Goal: Task Accomplishment & Management: Manage account settings

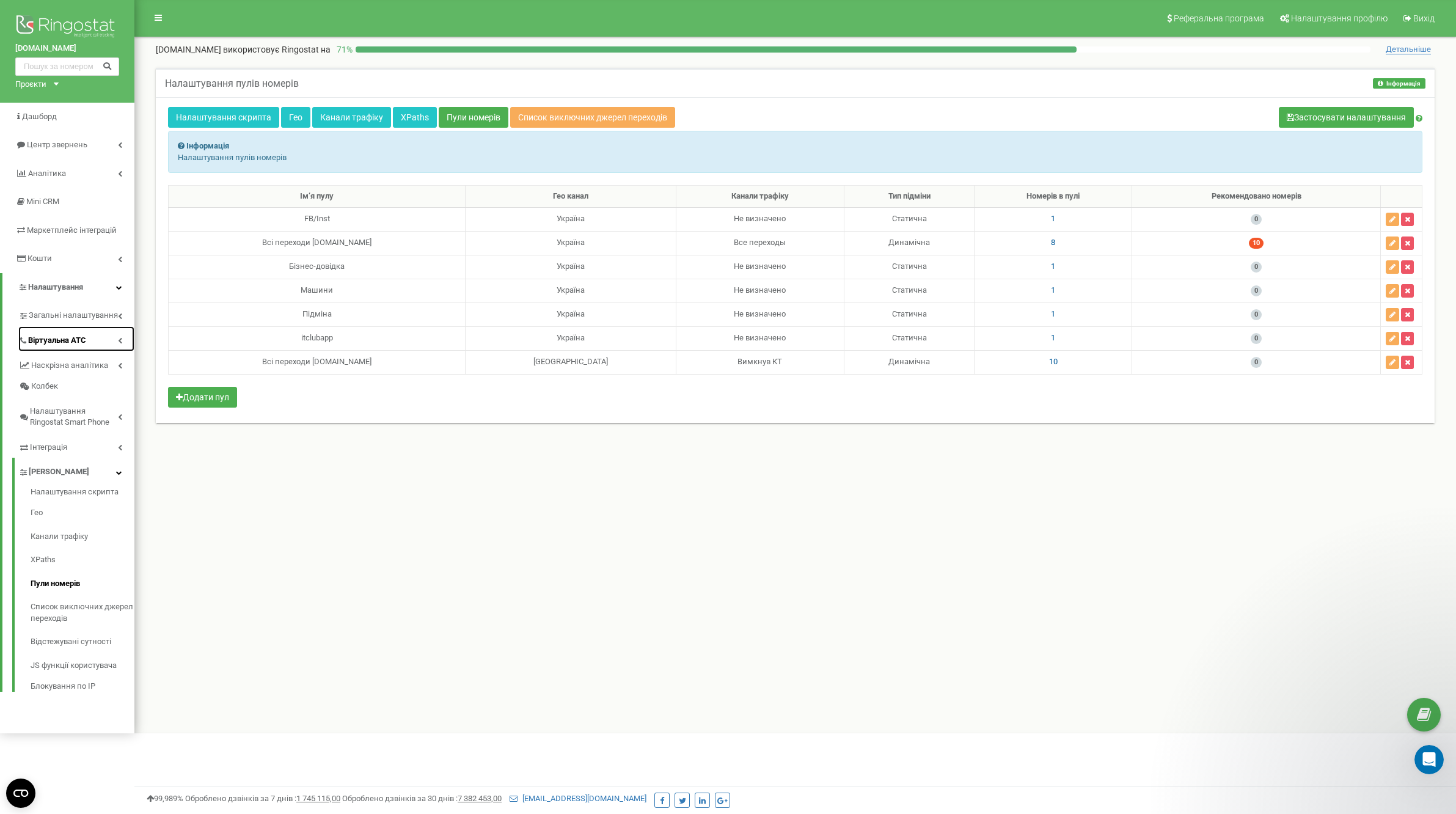
click at [118, 338] on icon at bounding box center [119, 340] width 4 height 6
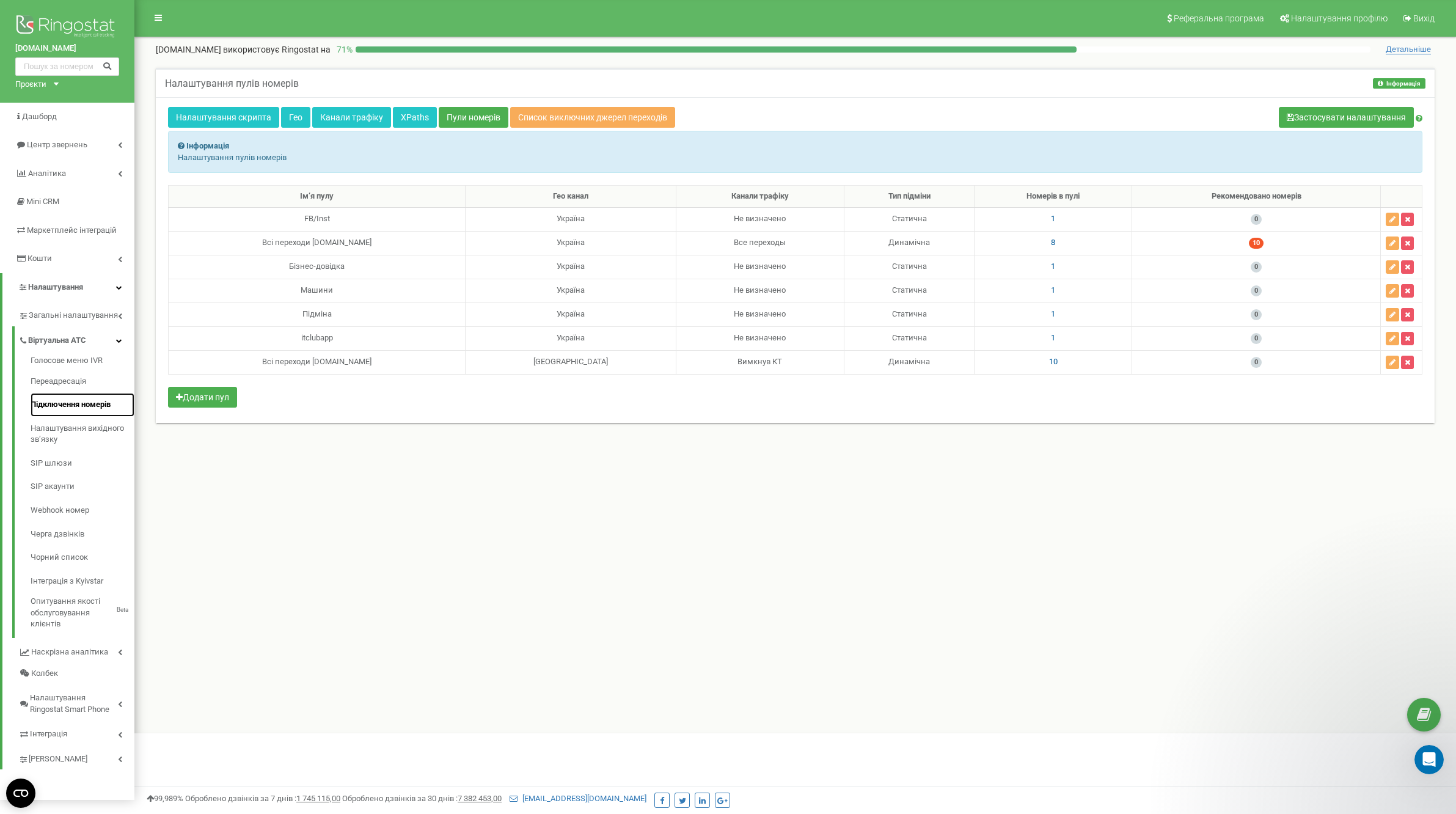
click at [89, 411] on link "Підключення номерів" at bounding box center [82, 405] width 104 height 24
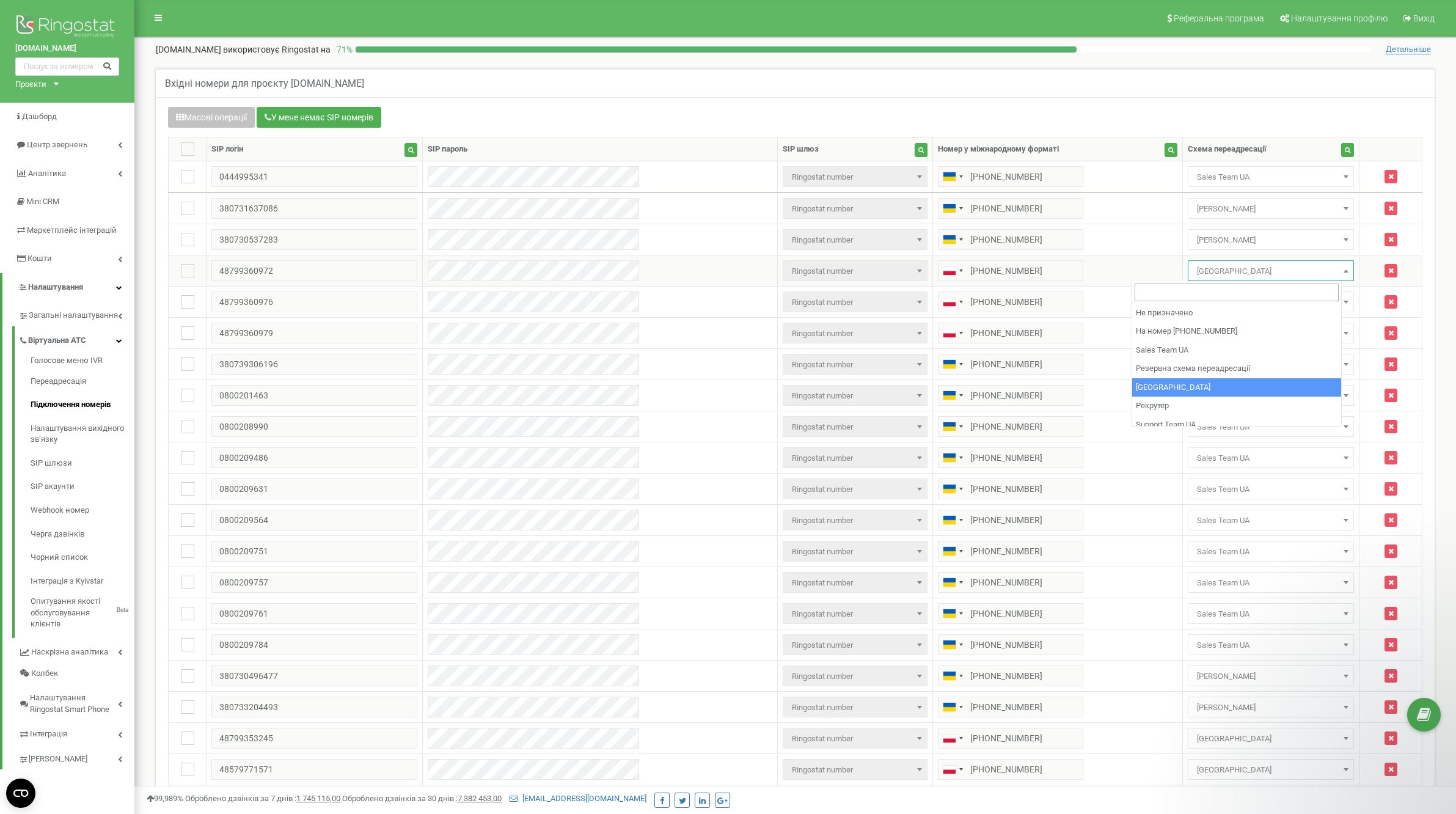
click at [1217, 274] on span "[GEOGRAPHIC_DATA]" at bounding box center [1271, 271] width 158 height 17
click at [1275, 95] on div "Вхідні номери для проєкту chystota.ua" at bounding box center [795, 82] width 1279 height 29
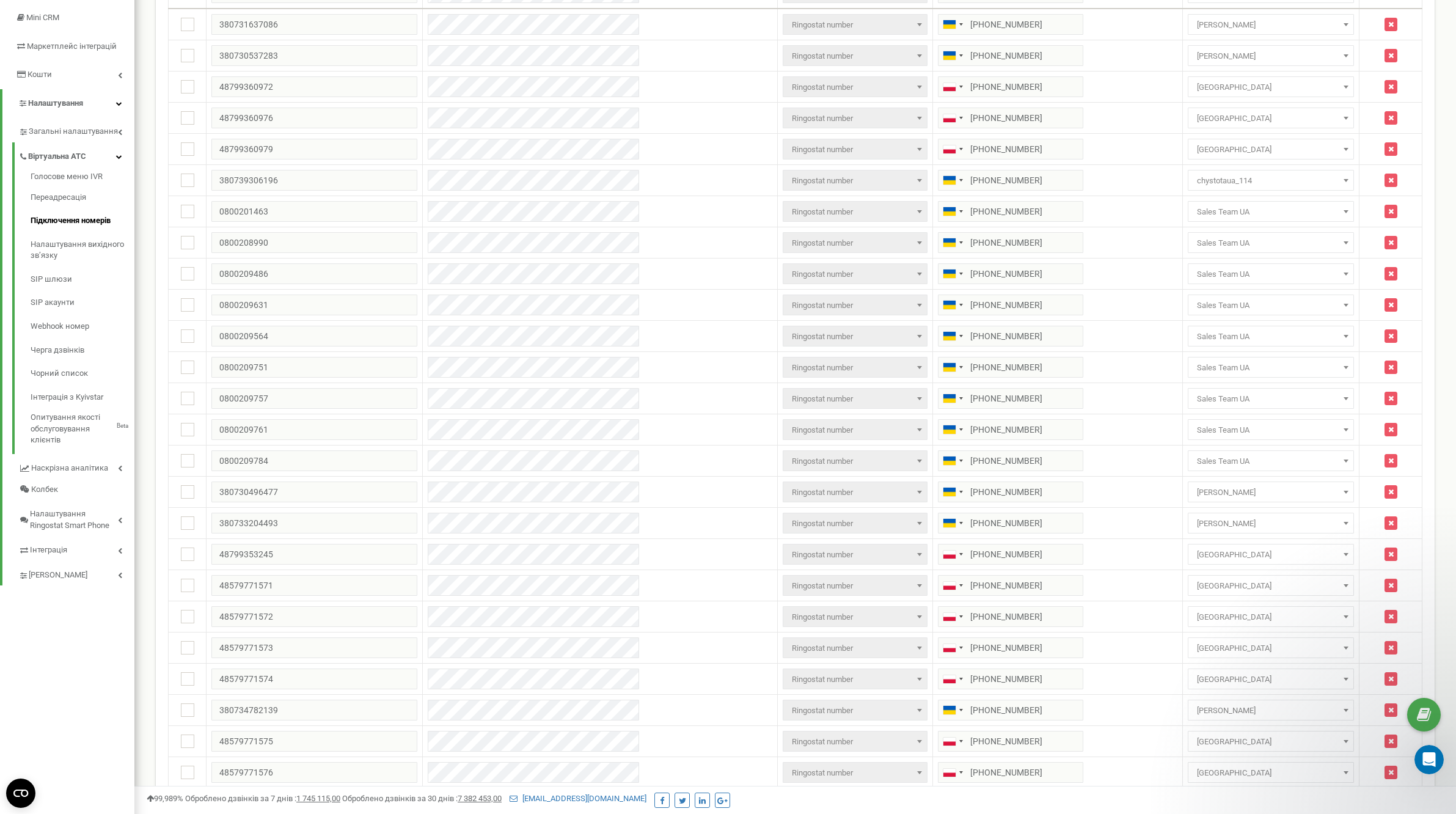
scroll to position [185, 0]
click at [110, 571] on link "[PERSON_NAME]" at bounding box center [77, 572] width 116 height 25
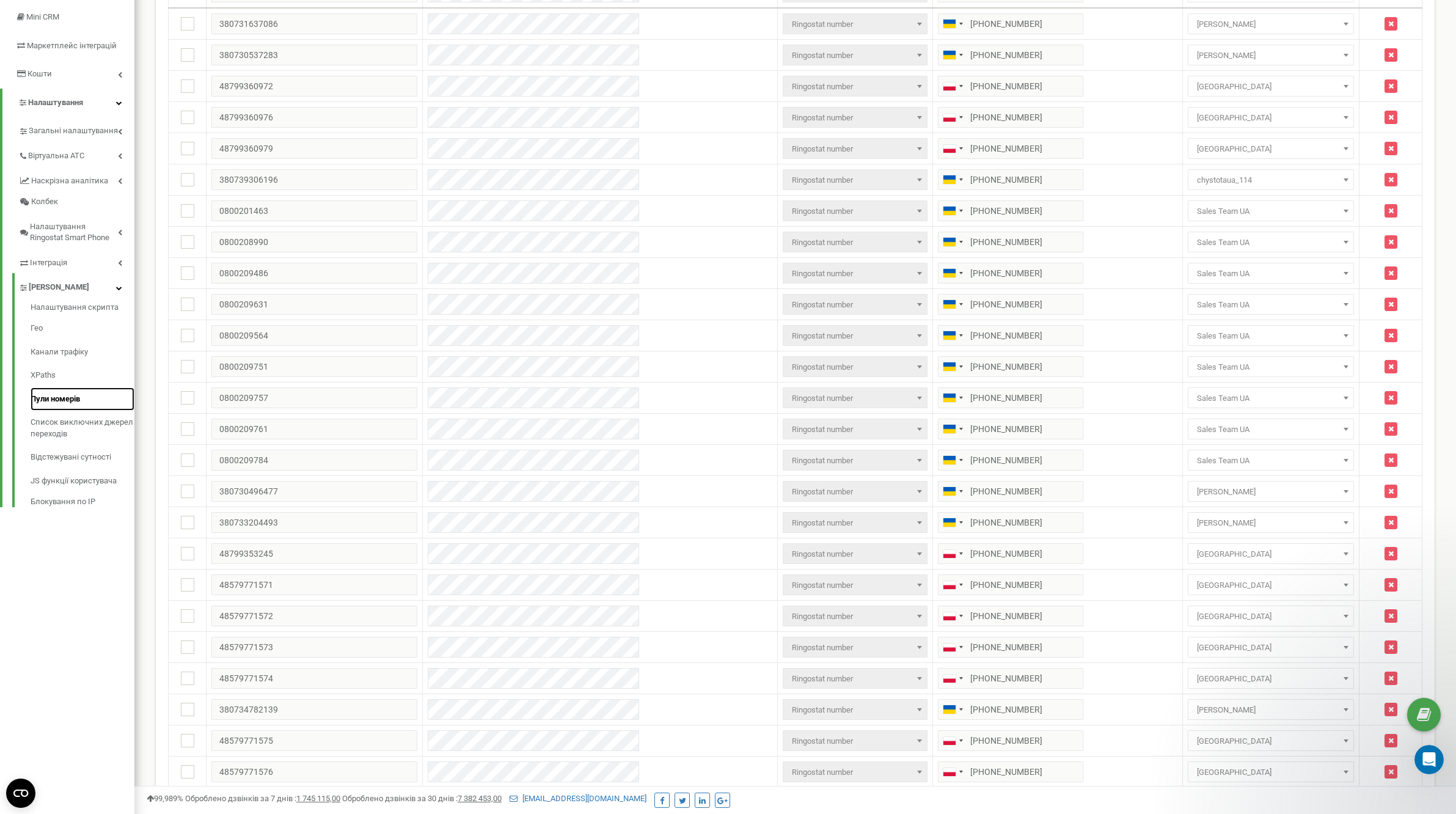
click at [72, 401] on link "Пули номерів" at bounding box center [82, 400] width 104 height 24
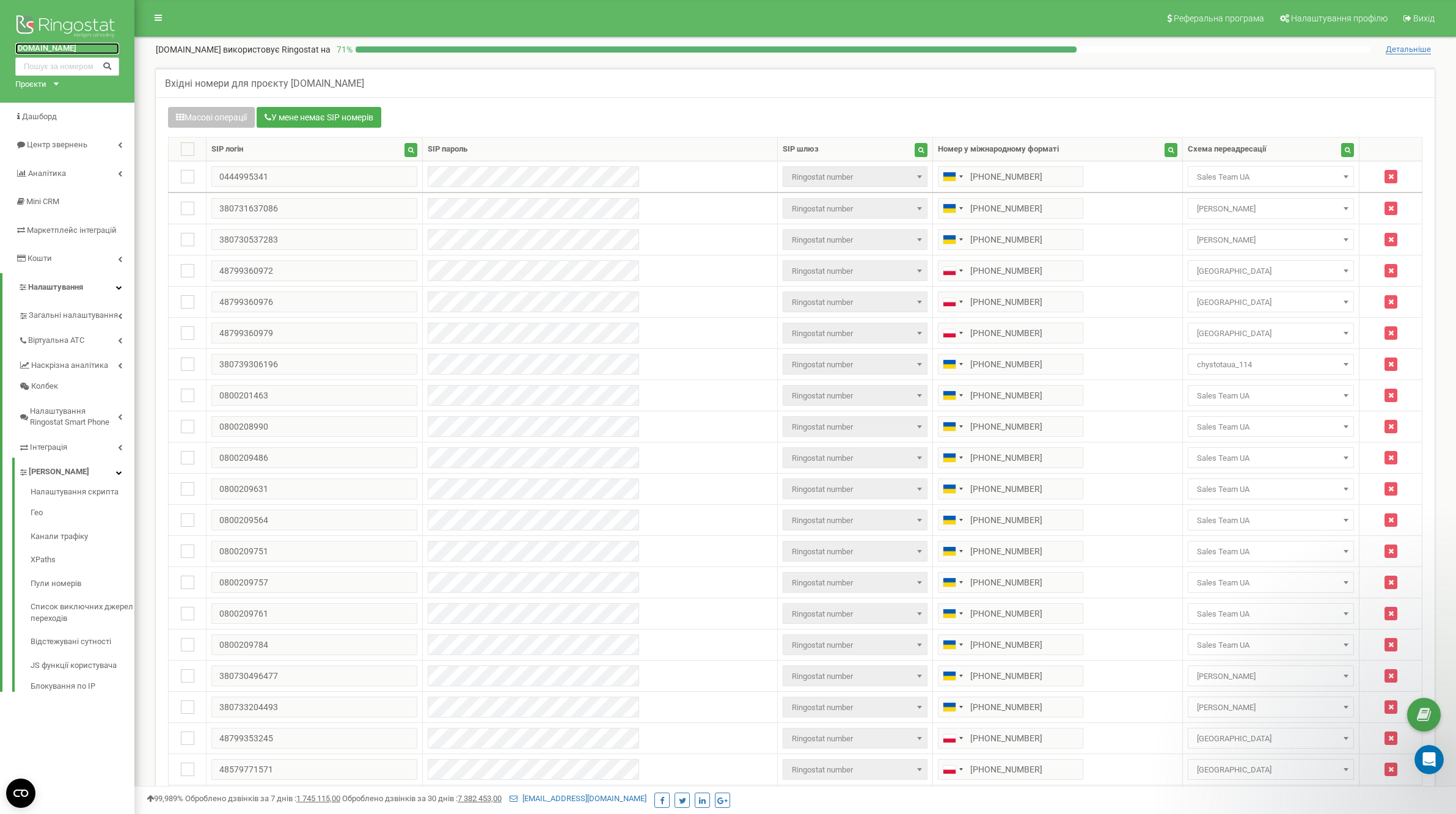
click at [44, 47] on link "[DOMAIN_NAME]" at bounding box center [67, 48] width 104 height 11
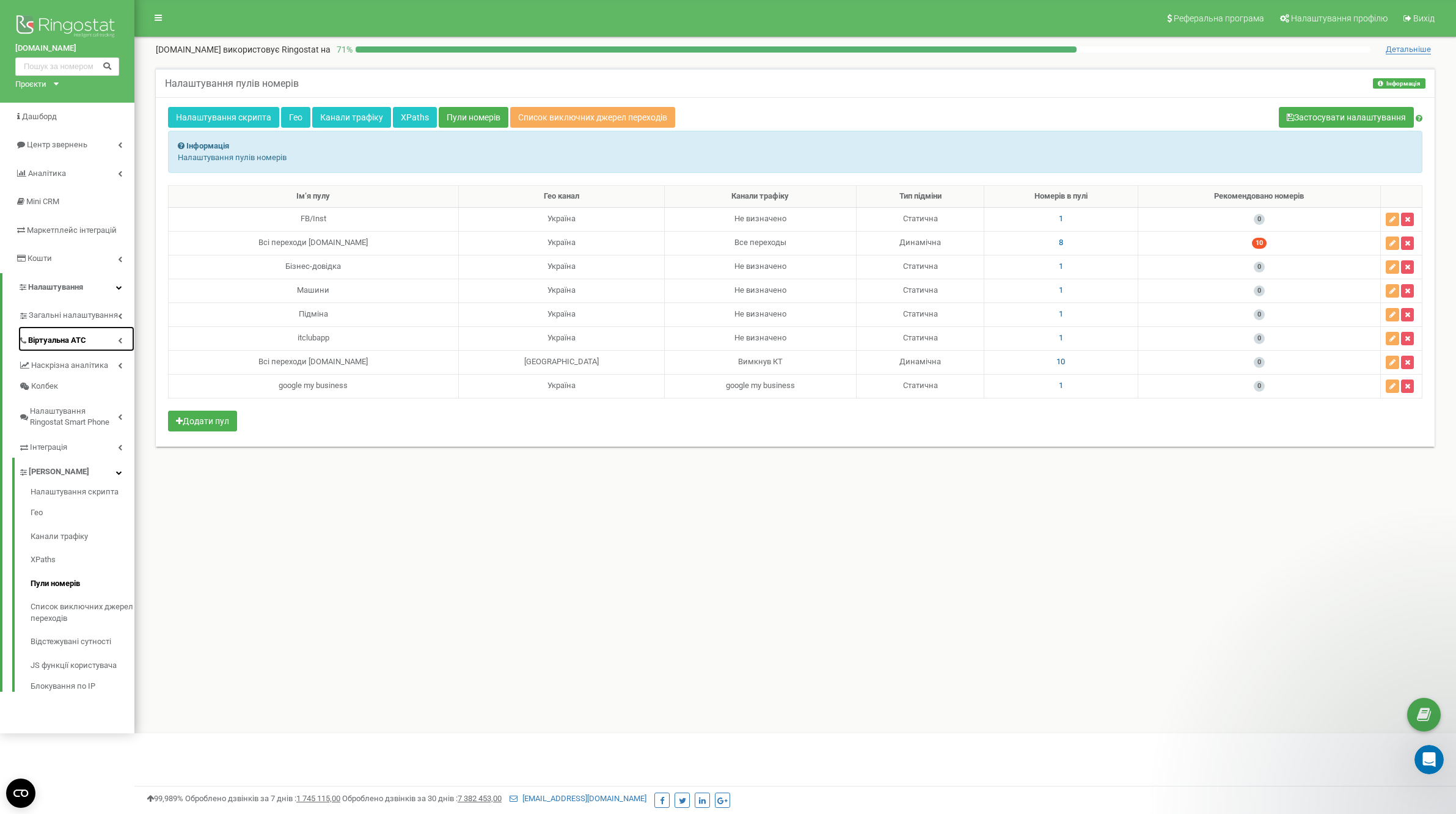
click at [89, 336] on link "Віртуальна АТС" at bounding box center [77, 338] width 116 height 25
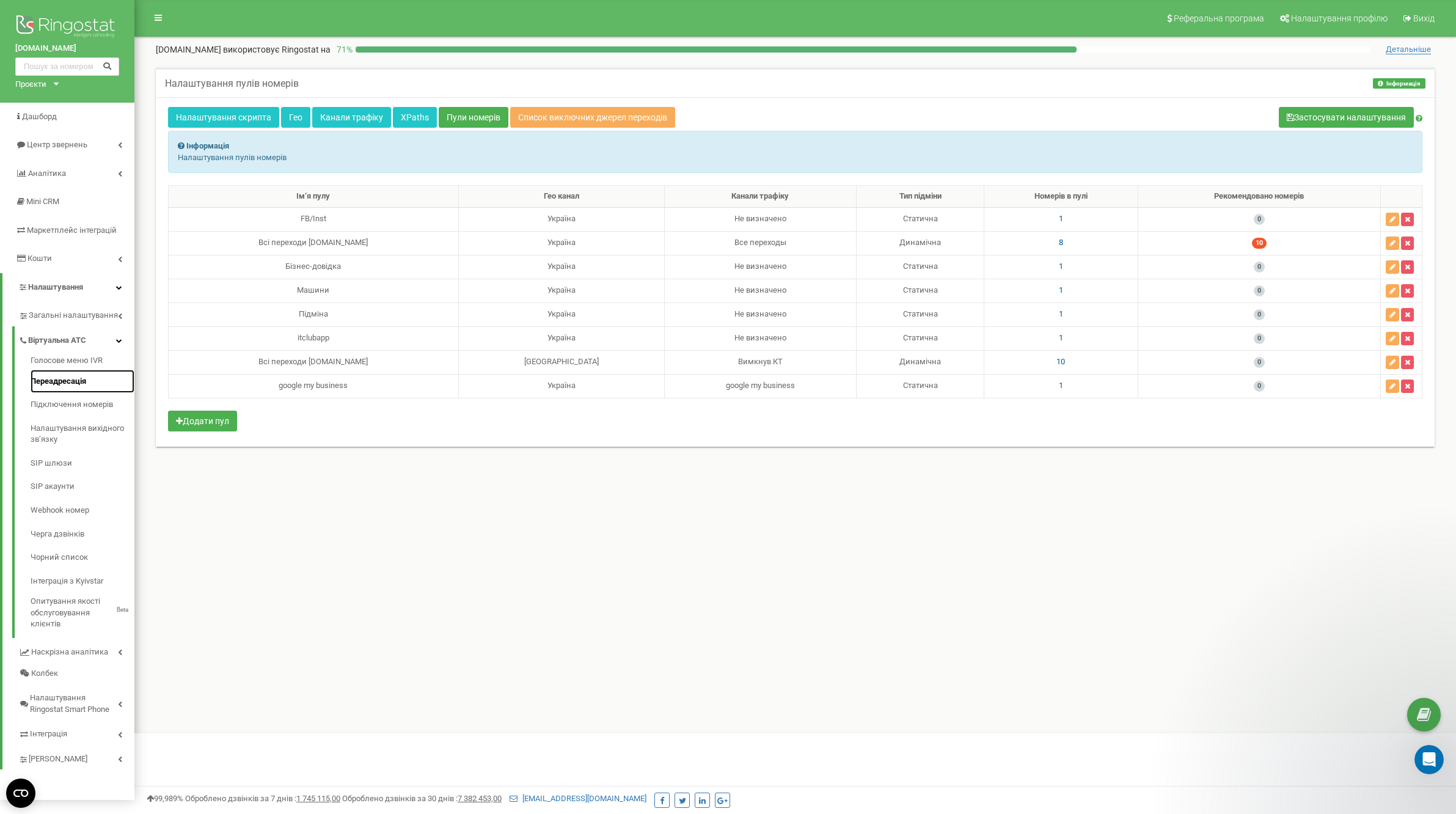
click at [85, 381] on link "Переадресація" at bounding box center [82, 382] width 104 height 24
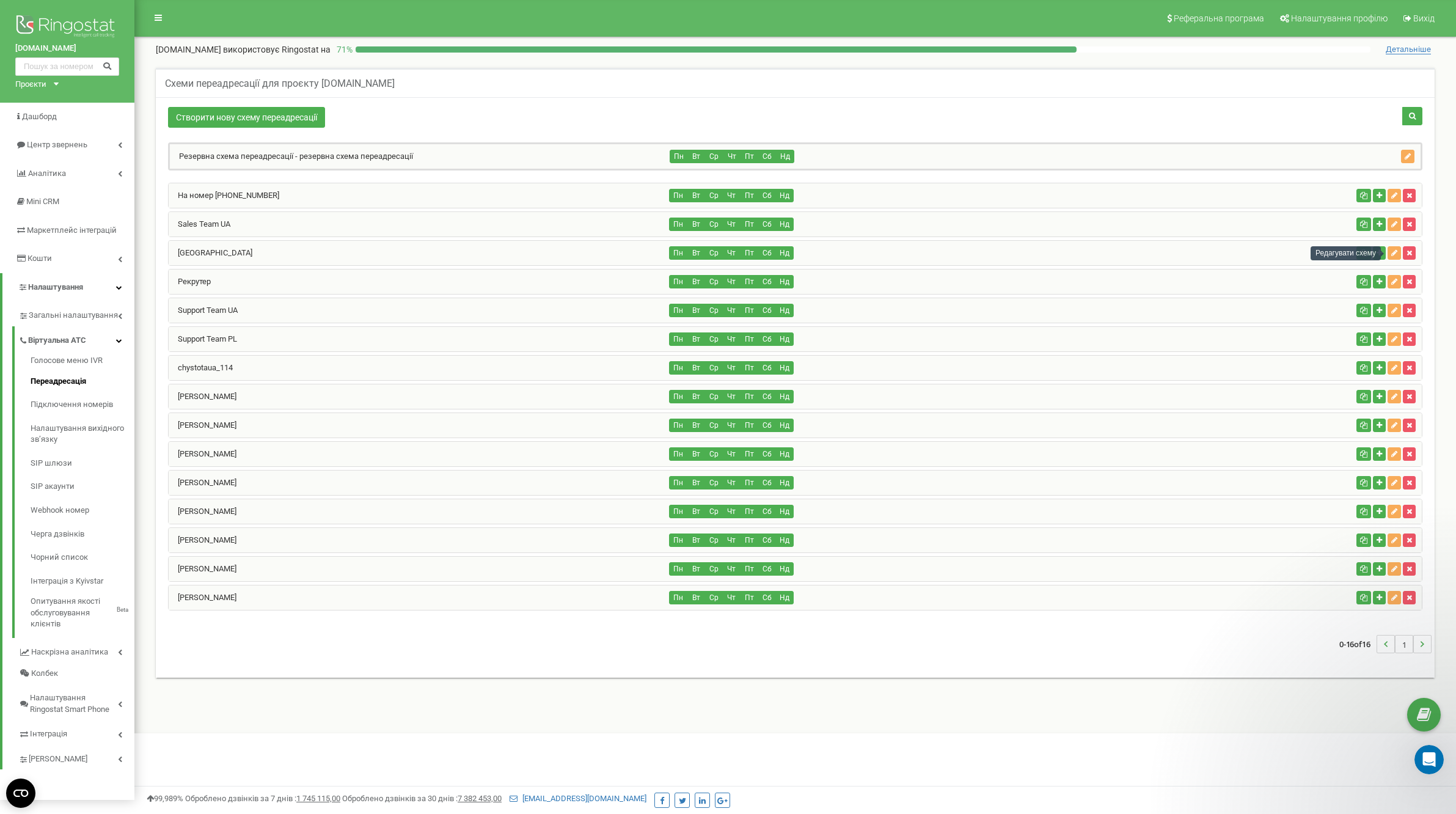
click at [1375, 254] on div "Редагувати схему" at bounding box center [1346, 252] width 70 height 14
click at [1292, 263] on div "Poland Пн Вт Ср Чт Пт Сб Нд" at bounding box center [795, 253] width 1254 height 24
click at [1396, 252] on icon "button" at bounding box center [1395, 252] width 6 height 7
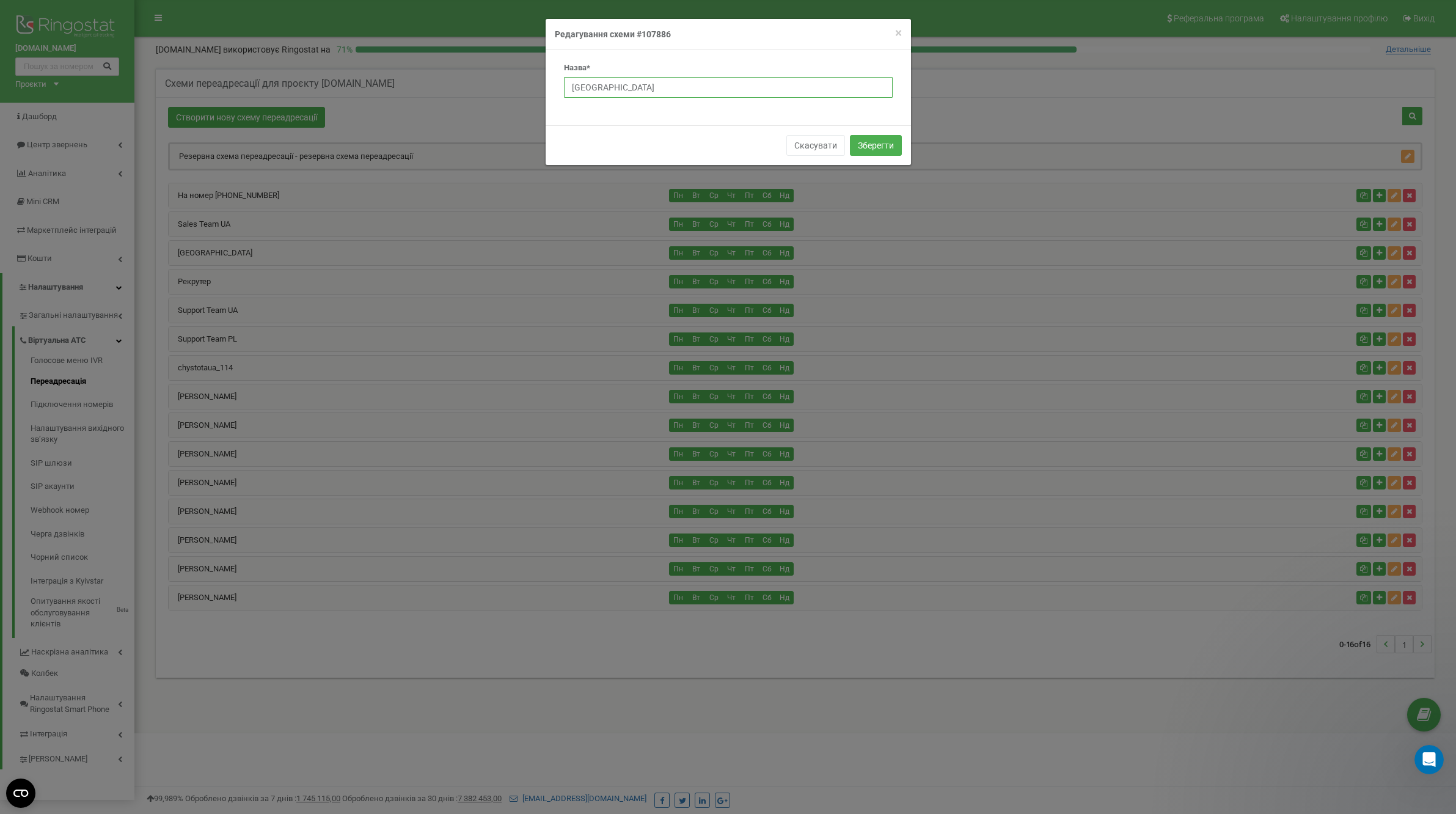
click at [624, 88] on input "Poland" at bounding box center [729, 88] width 329 height 21
paste input "Support Team PL"
type input "Support Team PL"
click at [885, 149] on button "Зберегти" at bounding box center [876, 146] width 52 height 21
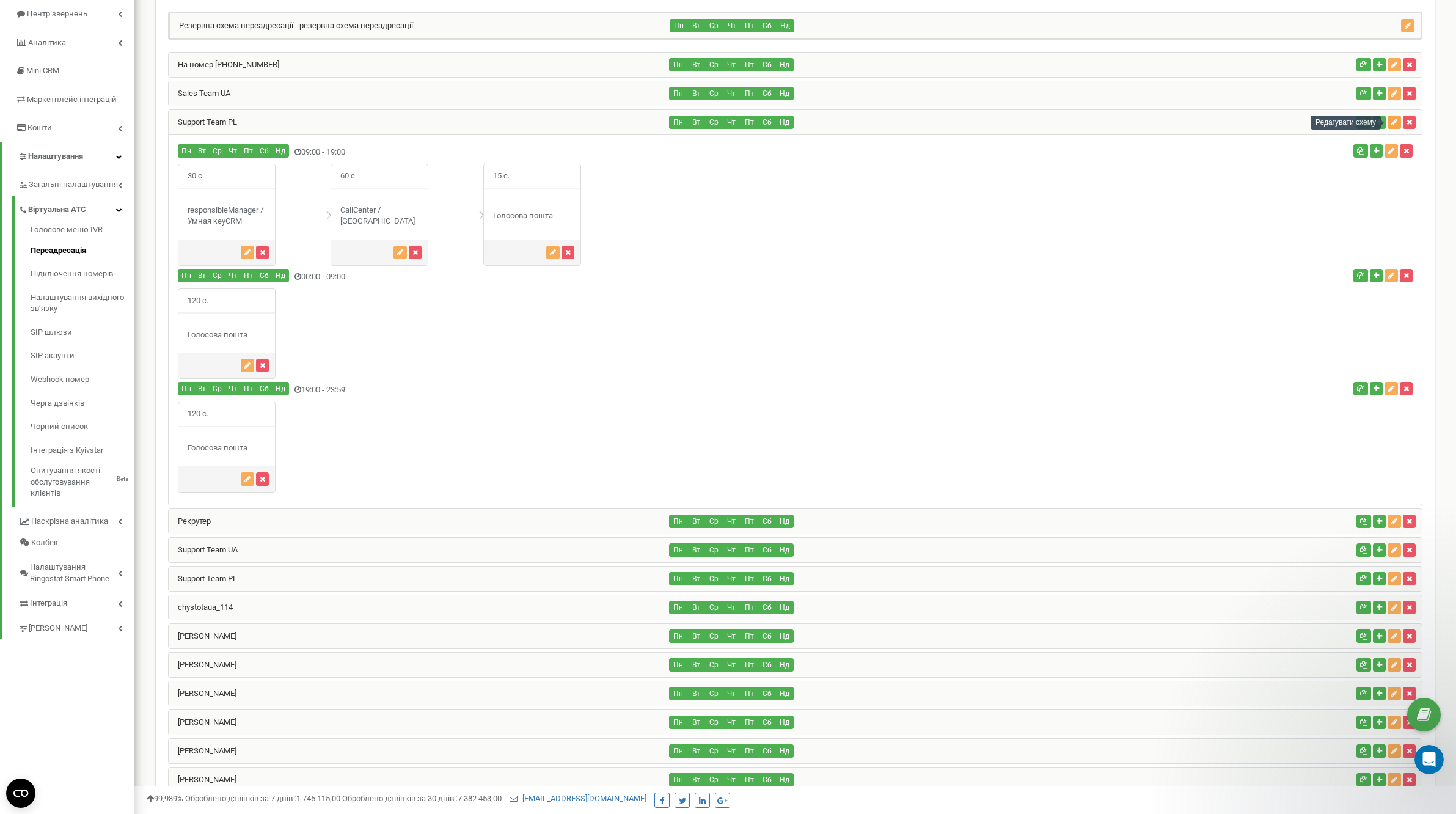
click at [1396, 123] on icon "button" at bounding box center [1395, 122] width 6 height 7
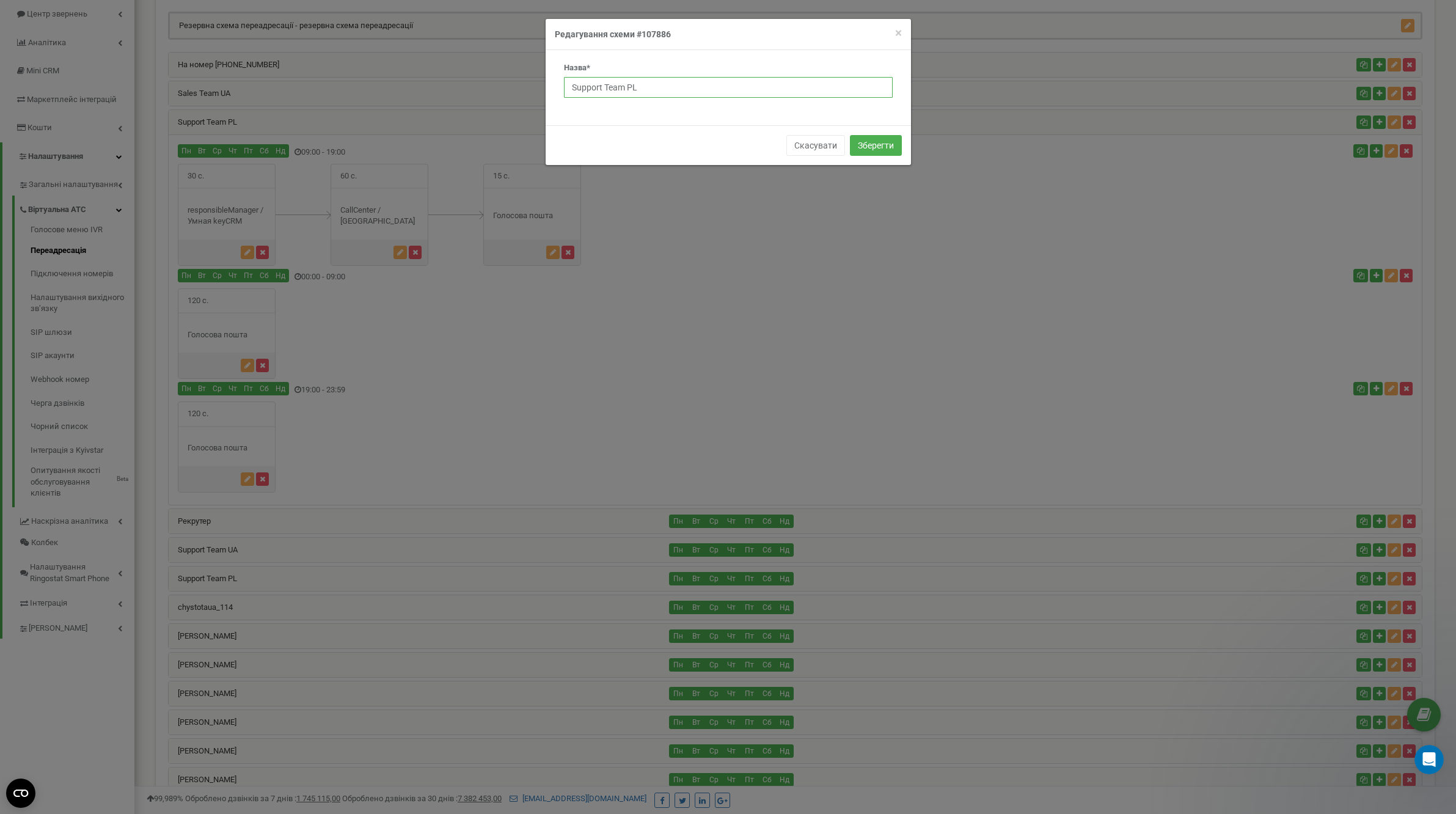
click at [668, 87] on input "Support Team PL" at bounding box center [729, 88] width 329 height 21
paste input "ales"
type input "Sales Team PL"
click at [877, 143] on button "Зберегти" at bounding box center [876, 146] width 52 height 21
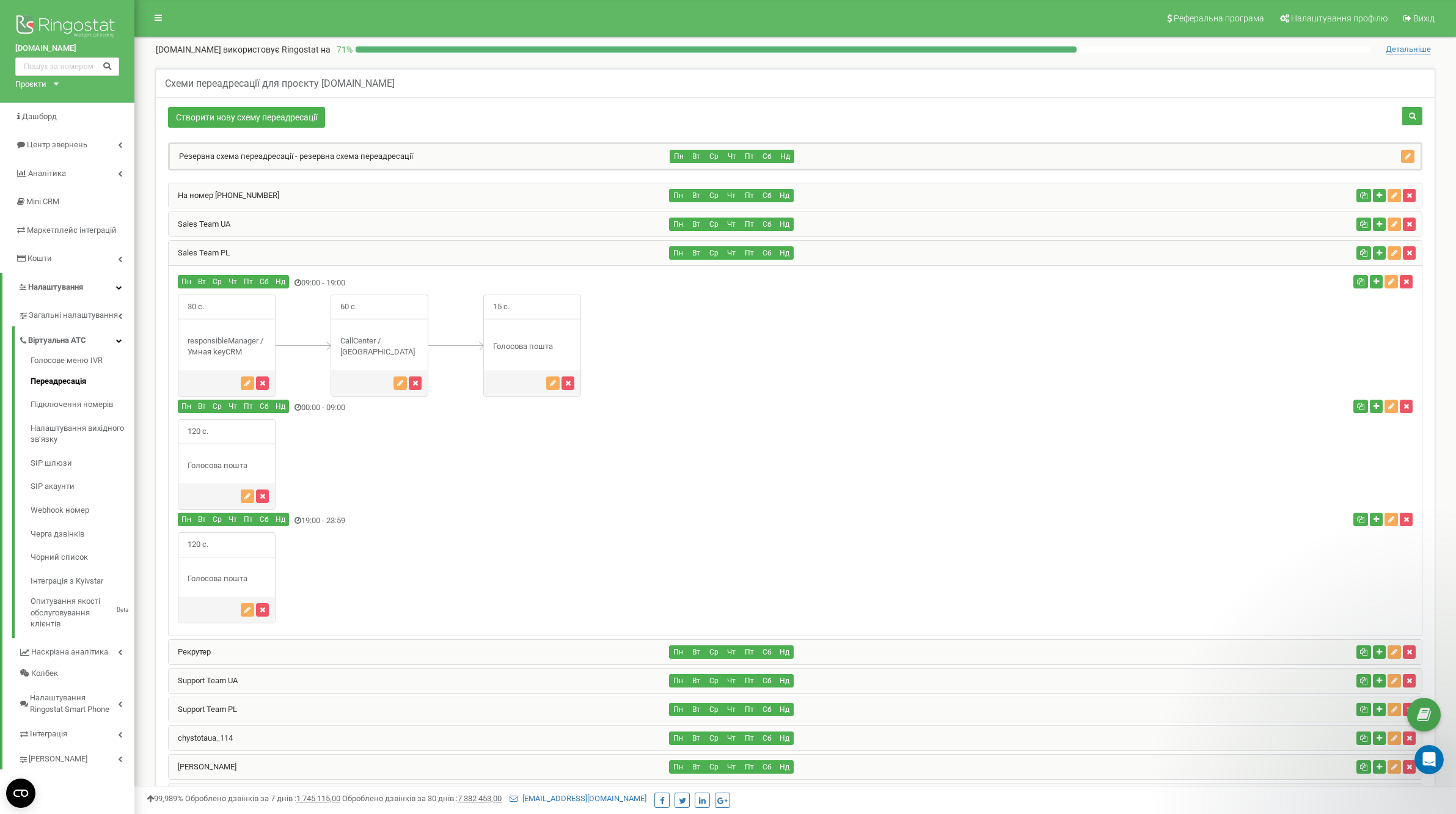
click at [289, 255] on div "Sales Team PL" at bounding box center [419, 253] width 501 height 24
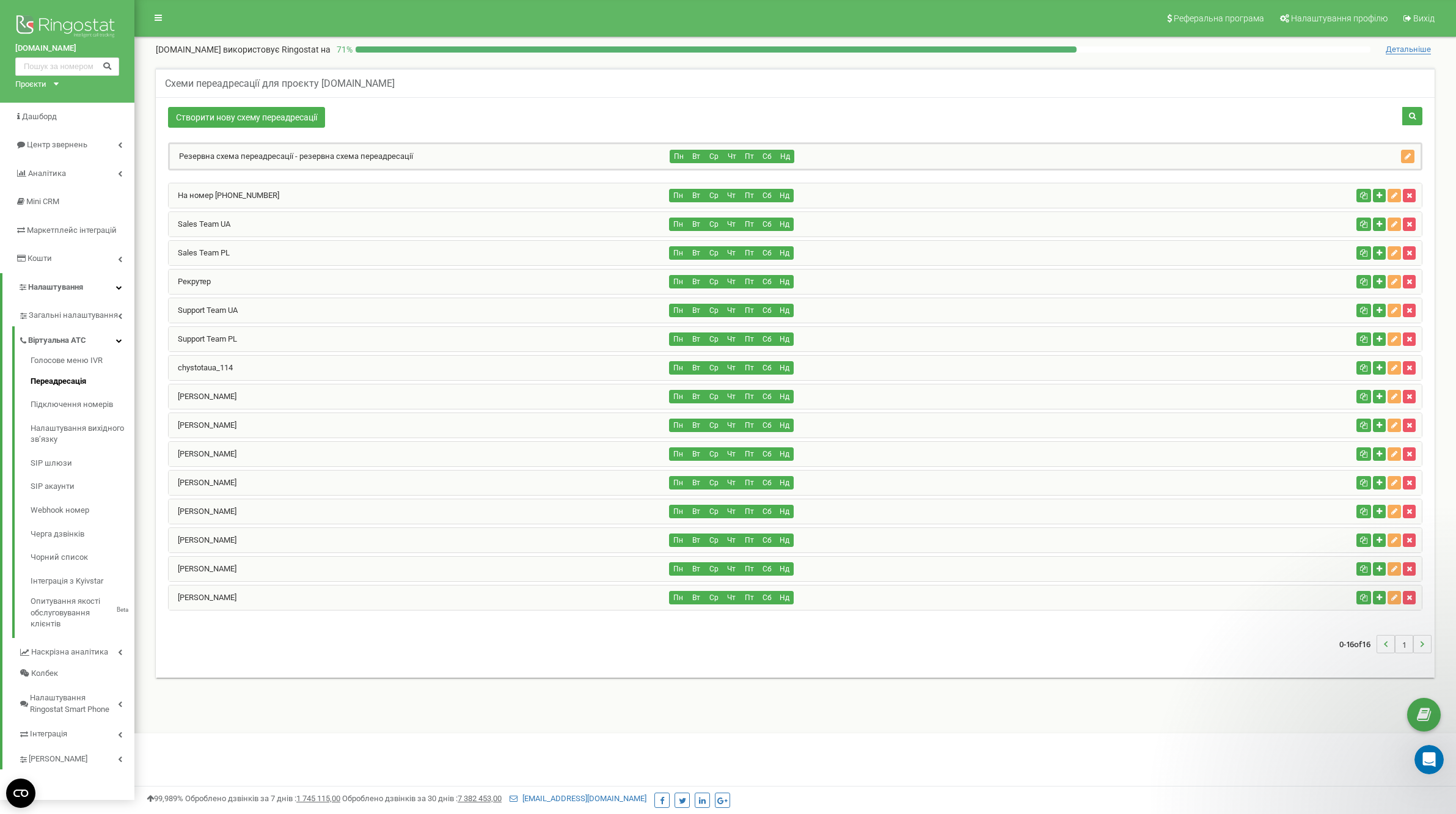
click at [250, 362] on div "chystotaua_114" at bounding box center [419, 368] width 501 height 24
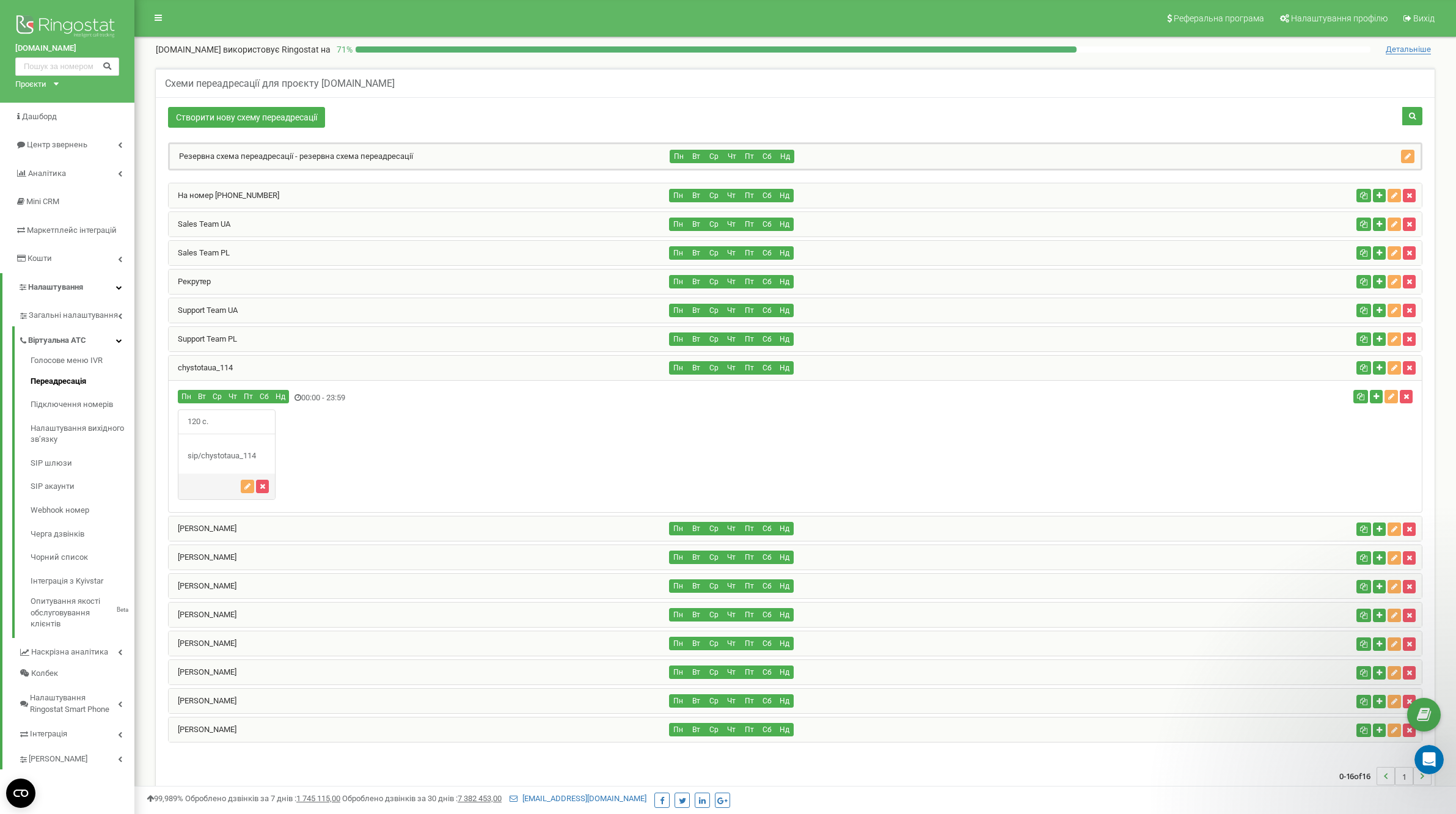
drag, startPoint x: 243, startPoint y: 453, endPoint x: 148, endPoint y: 453, distance: 95.0
click at [156, 453] on div "Схеми переадресації для проєкту [DOMAIN_NAME] Створити нову схему переадресації…" at bounding box center [795, 446] width 1297 height 757
click at [191, 455] on div "sip/chystotaua_114" at bounding box center [227, 456] width 97 height 11
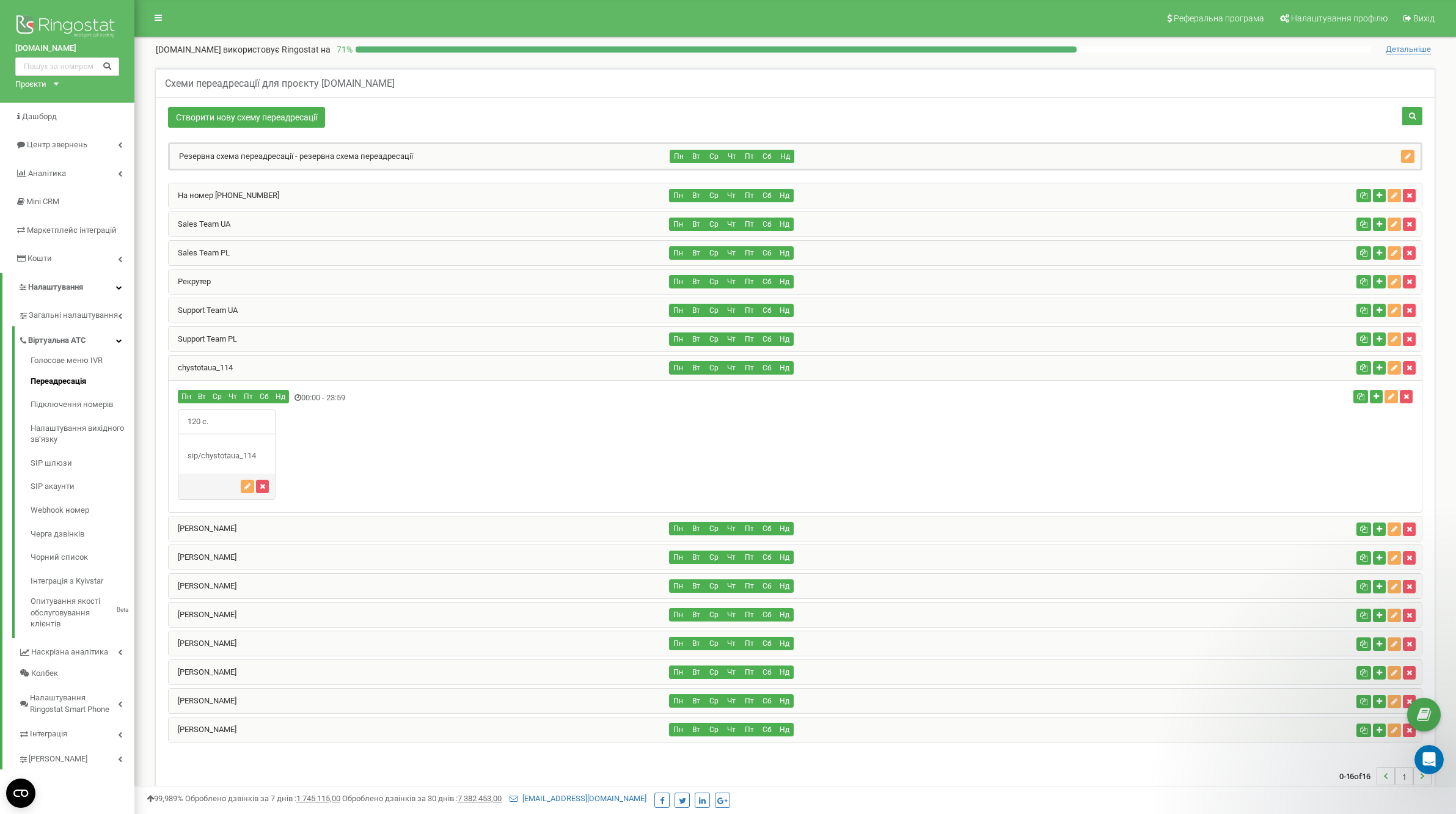
click at [196, 455] on div "sip/chystotaua_114" at bounding box center [227, 456] width 97 height 11
drag, startPoint x: 224, startPoint y: 456, endPoint x: 315, endPoint y: 456, distance: 91.0
click at [289, 456] on div "120 с." at bounding box center [795, 455] width 1254 height 91
click at [315, 456] on div "120 с." at bounding box center [795, 455] width 1254 height 91
click at [242, 453] on div "sip/chystotaua_114" at bounding box center [227, 456] width 97 height 11
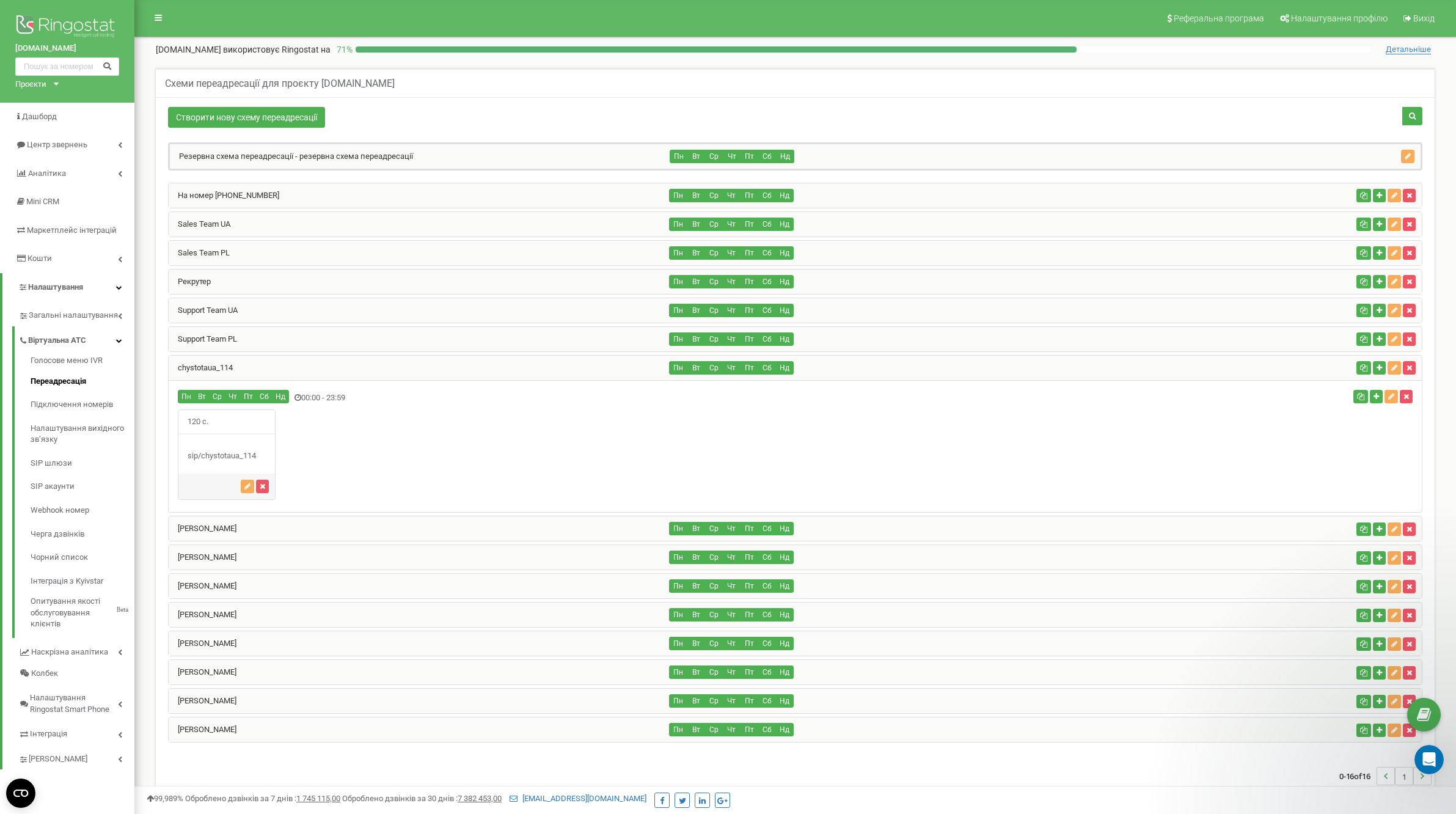
scroll to position [2, 0]
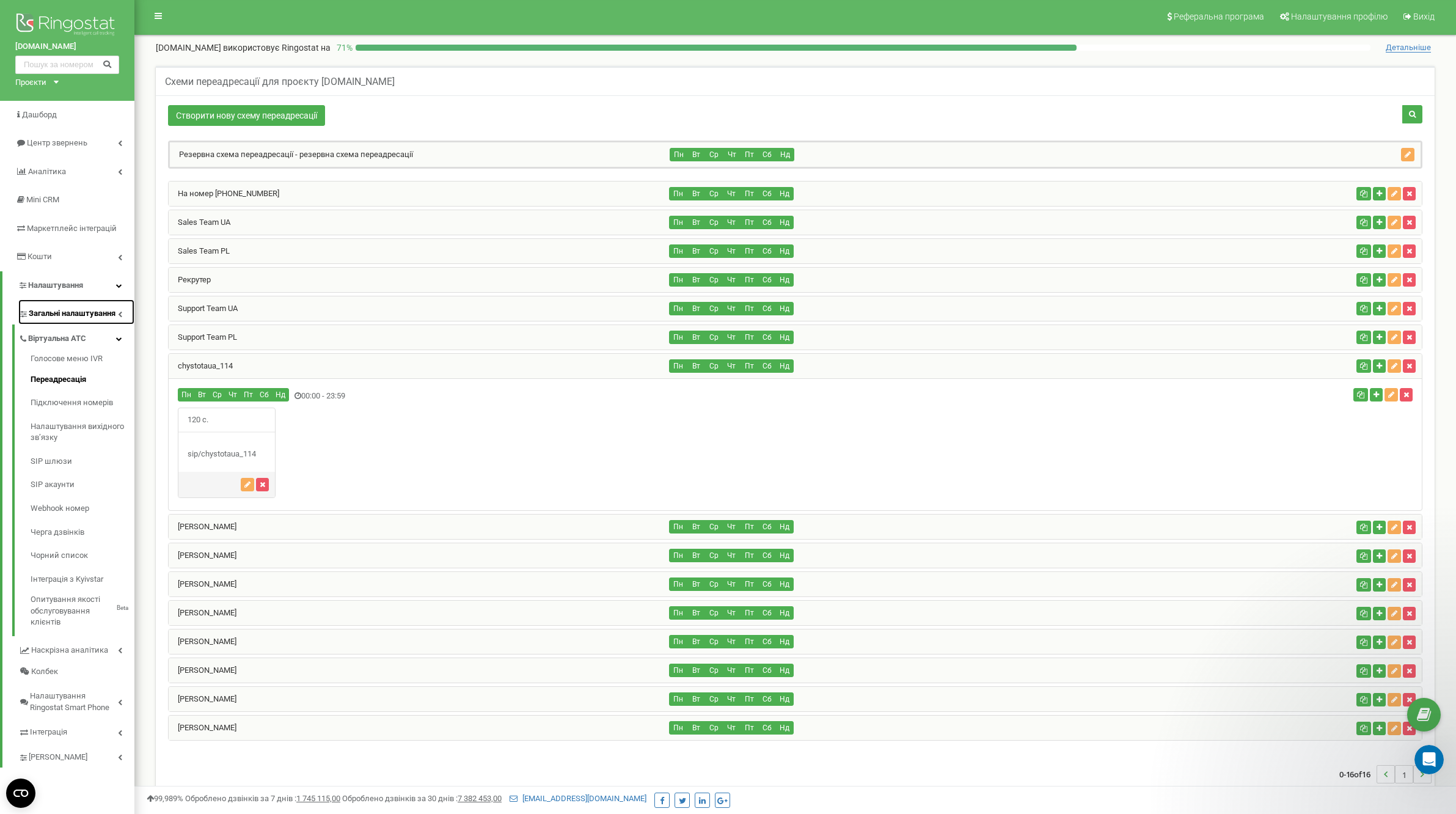
click at [98, 314] on span "Загальні налаштування" at bounding box center [73, 314] width 87 height 11
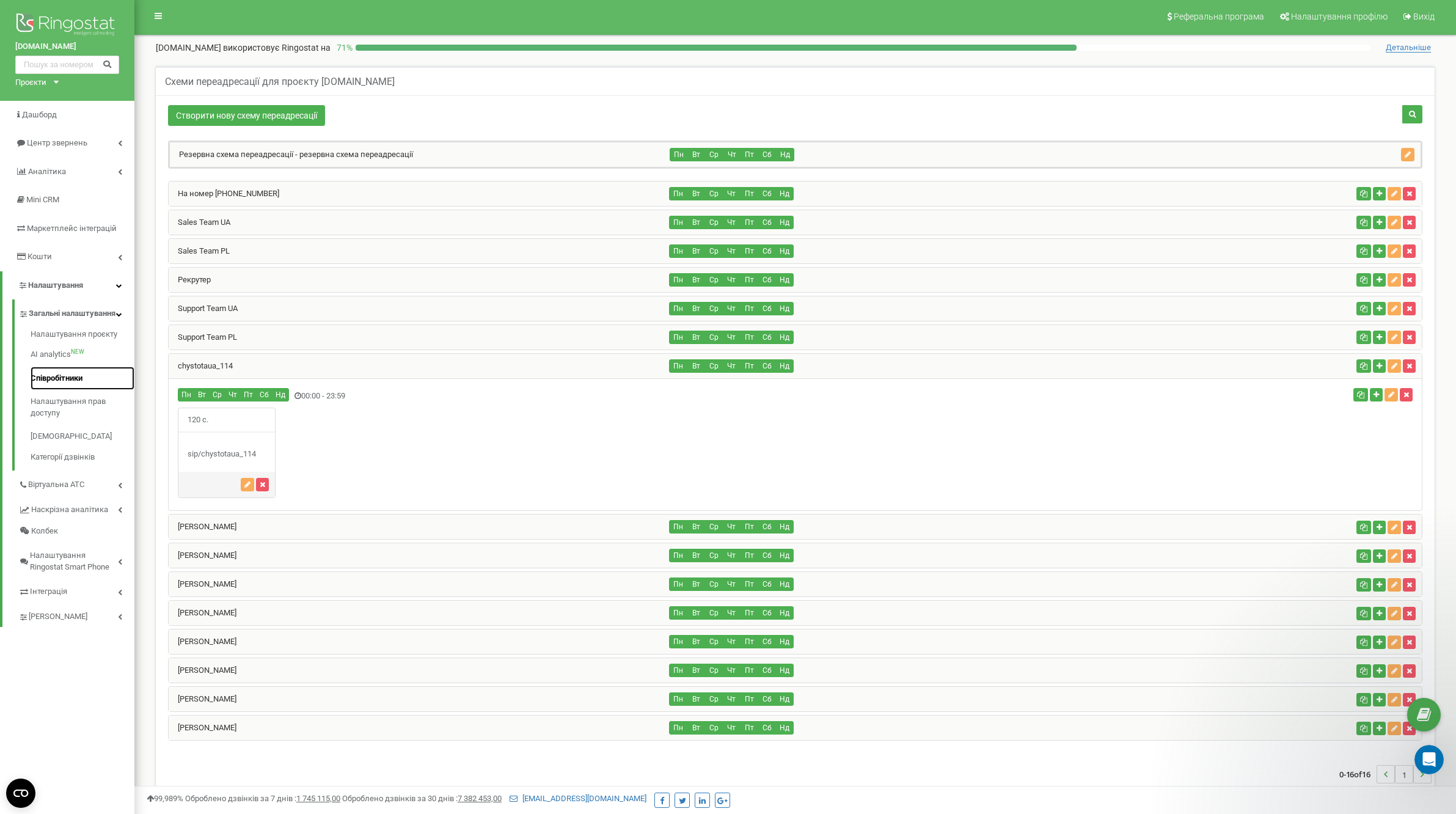
click at [84, 388] on link "Співробітники" at bounding box center [82, 379] width 104 height 24
click at [339, 374] on div "chystotaua_114" at bounding box center [419, 366] width 501 height 24
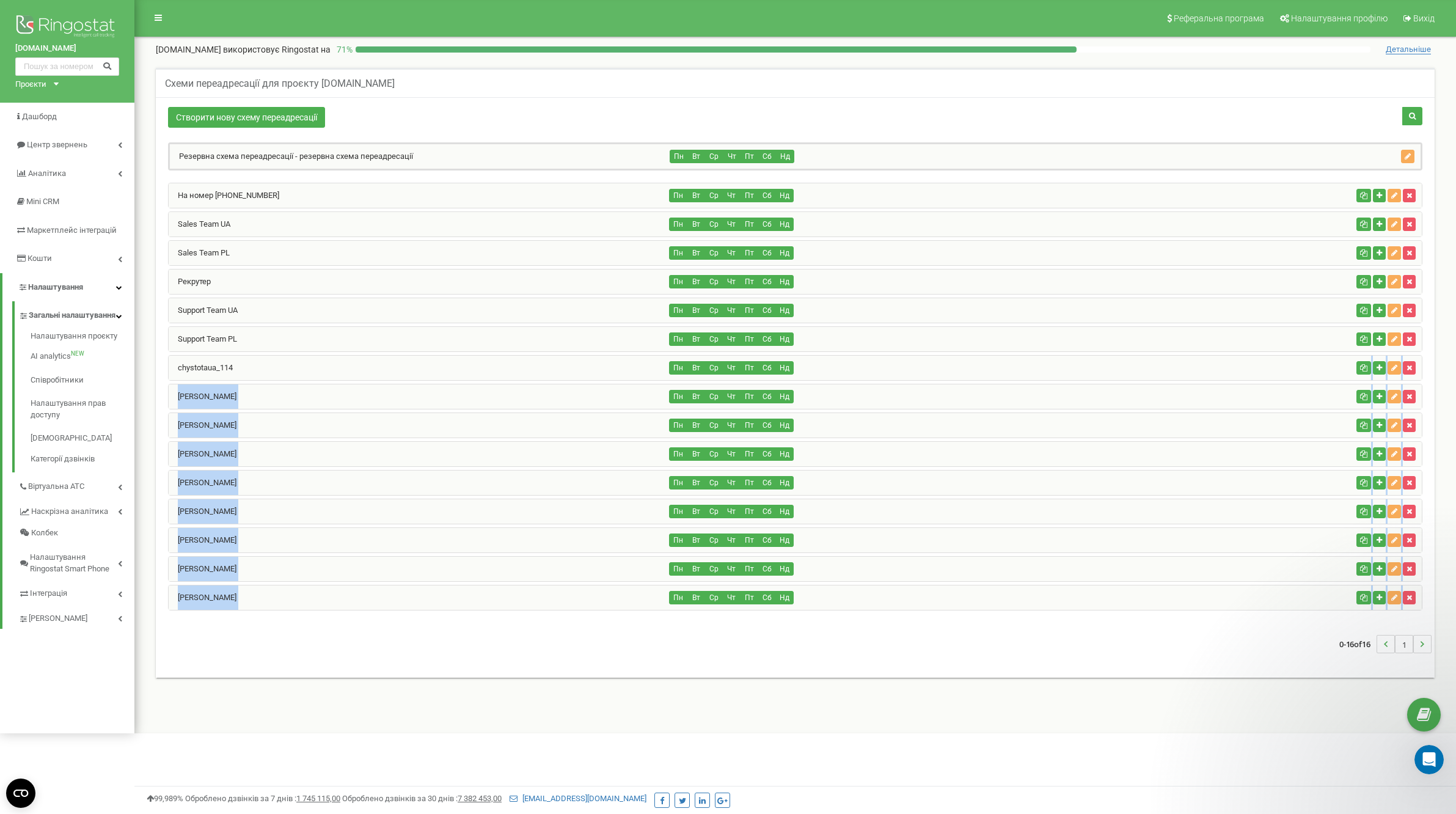
drag, startPoint x: 259, startPoint y: 641, endPoint x: 232, endPoint y: 374, distance: 268.4
click at [232, 374] on div "Створити нову схему переадресації" at bounding box center [795, 388] width 1279 height 580
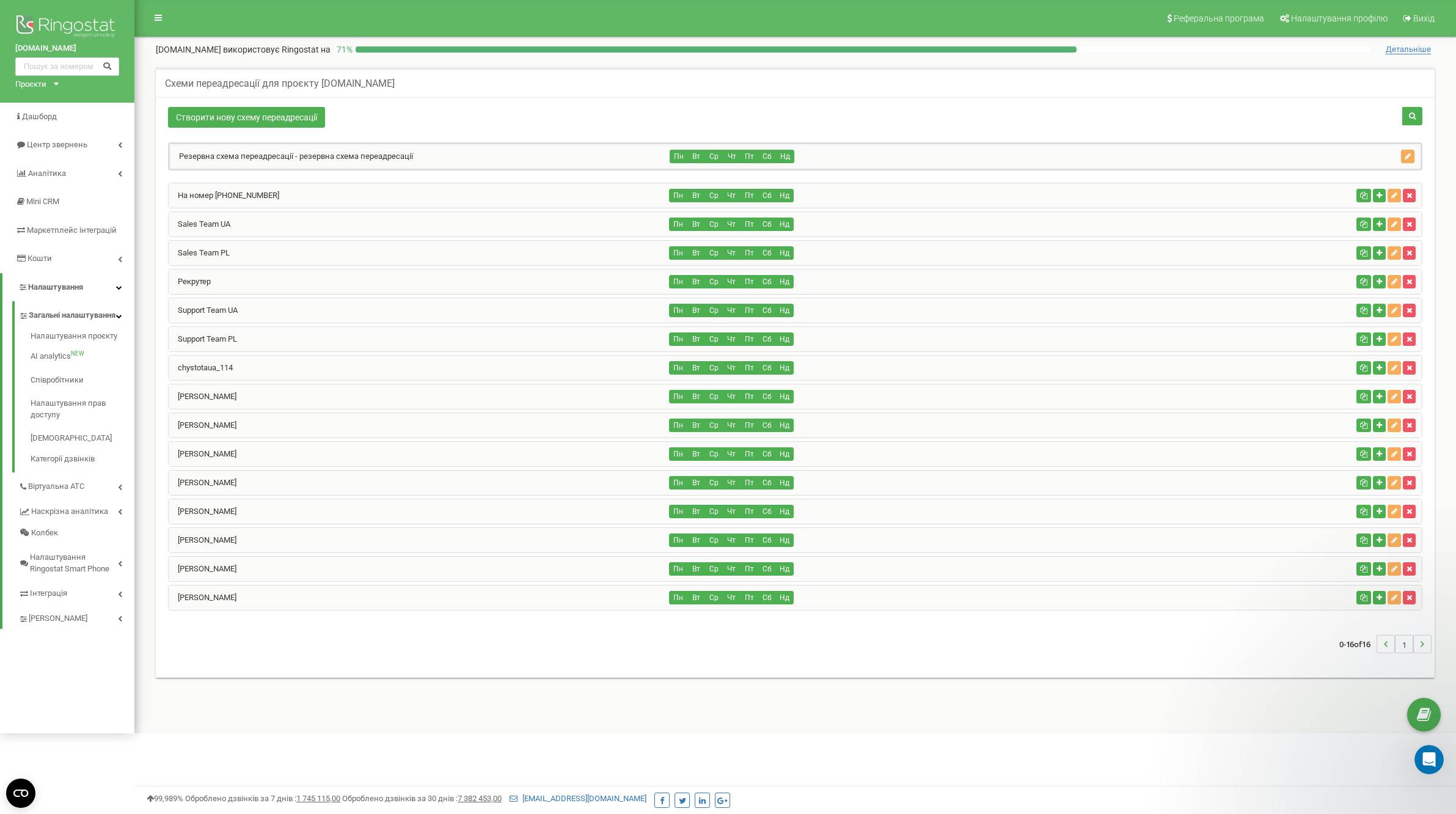
click at [256, 286] on div "Рекрутер" at bounding box center [419, 281] width 501 height 24
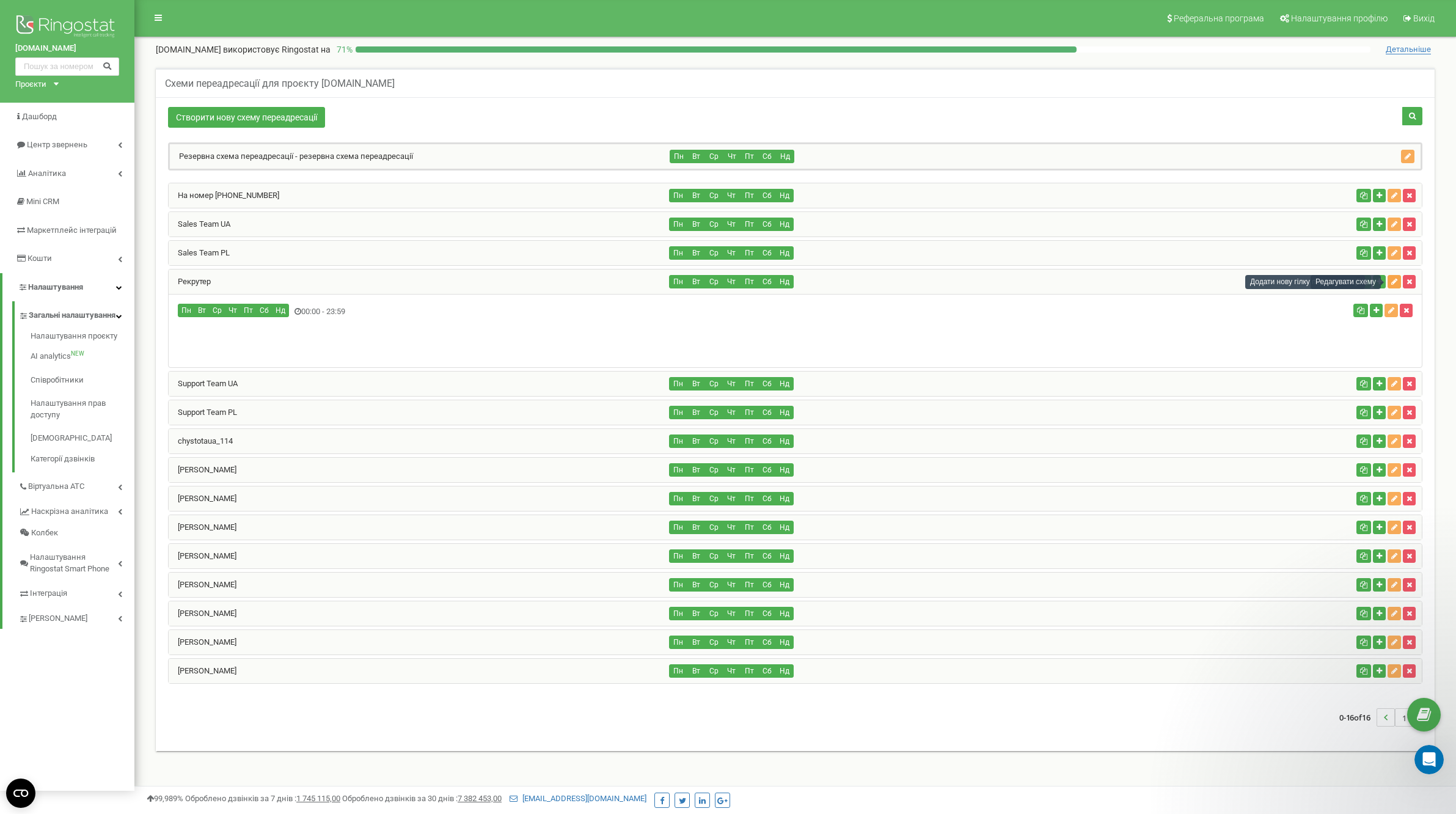
click at [1399, 284] on button "button" at bounding box center [1395, 281] width 14 height 14
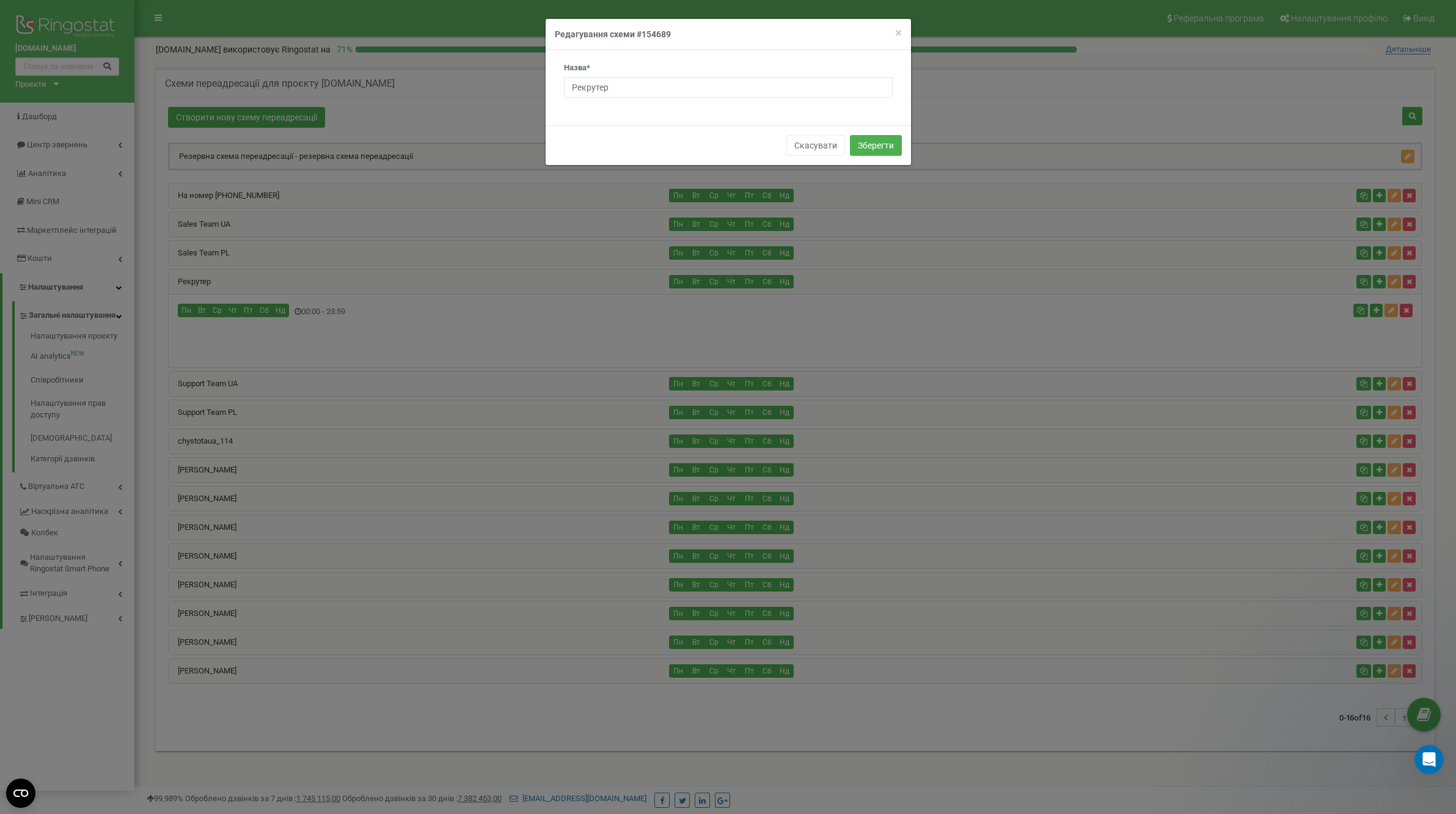
click at [543, 360] on div "× Close Редагування схеми #154689 Назва* Рекрутер Скасувати Зберегти" at bounding box center [728, 407] width 1456 height 814
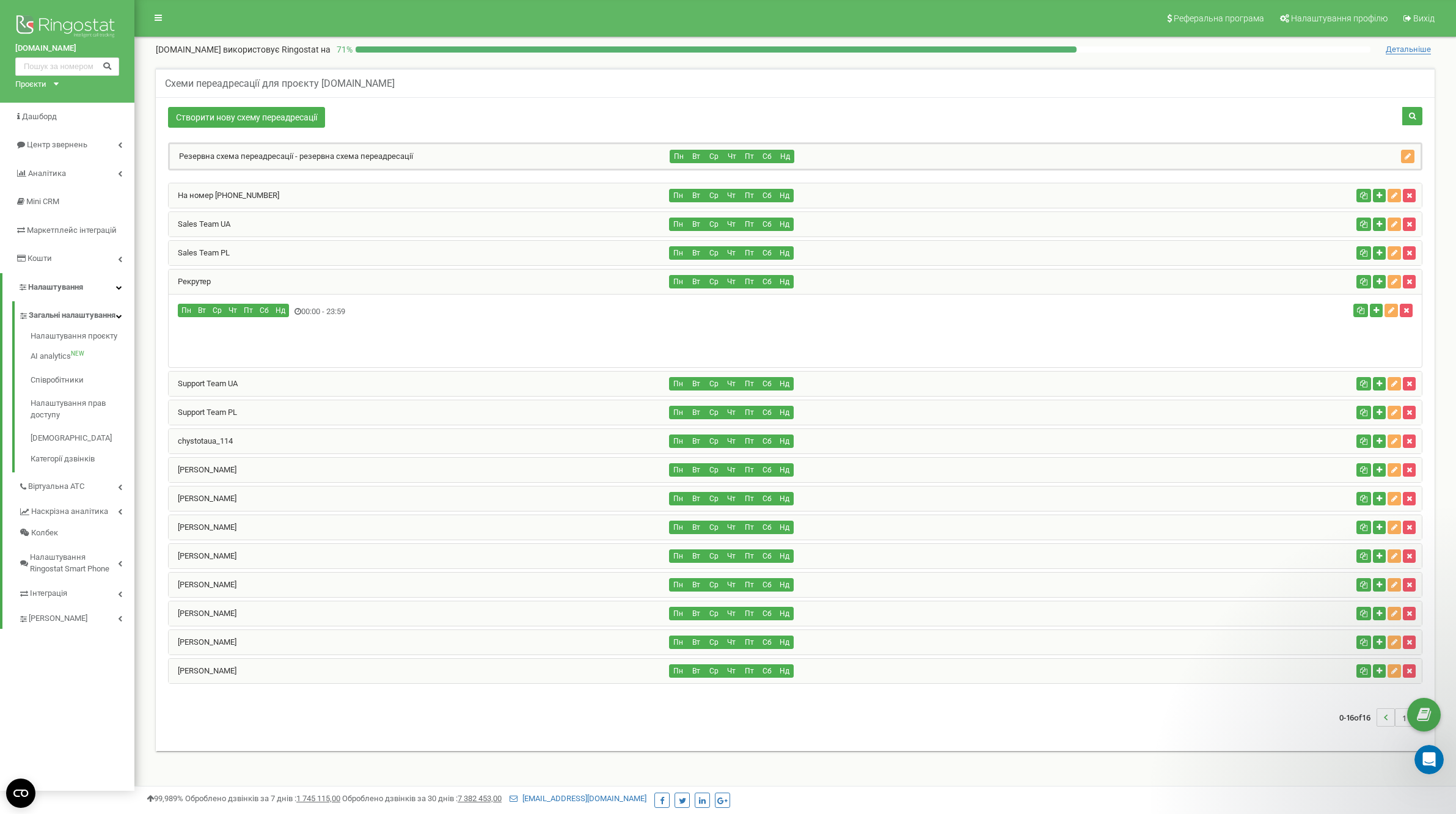
click at [439, 105] on div "Створити нову схему переадресації" at bounding box center [795, 424] width 1279 height 654
click at [275, 288] on div "Рекрутер" at bounding box center [419, 281] width 501 height 24
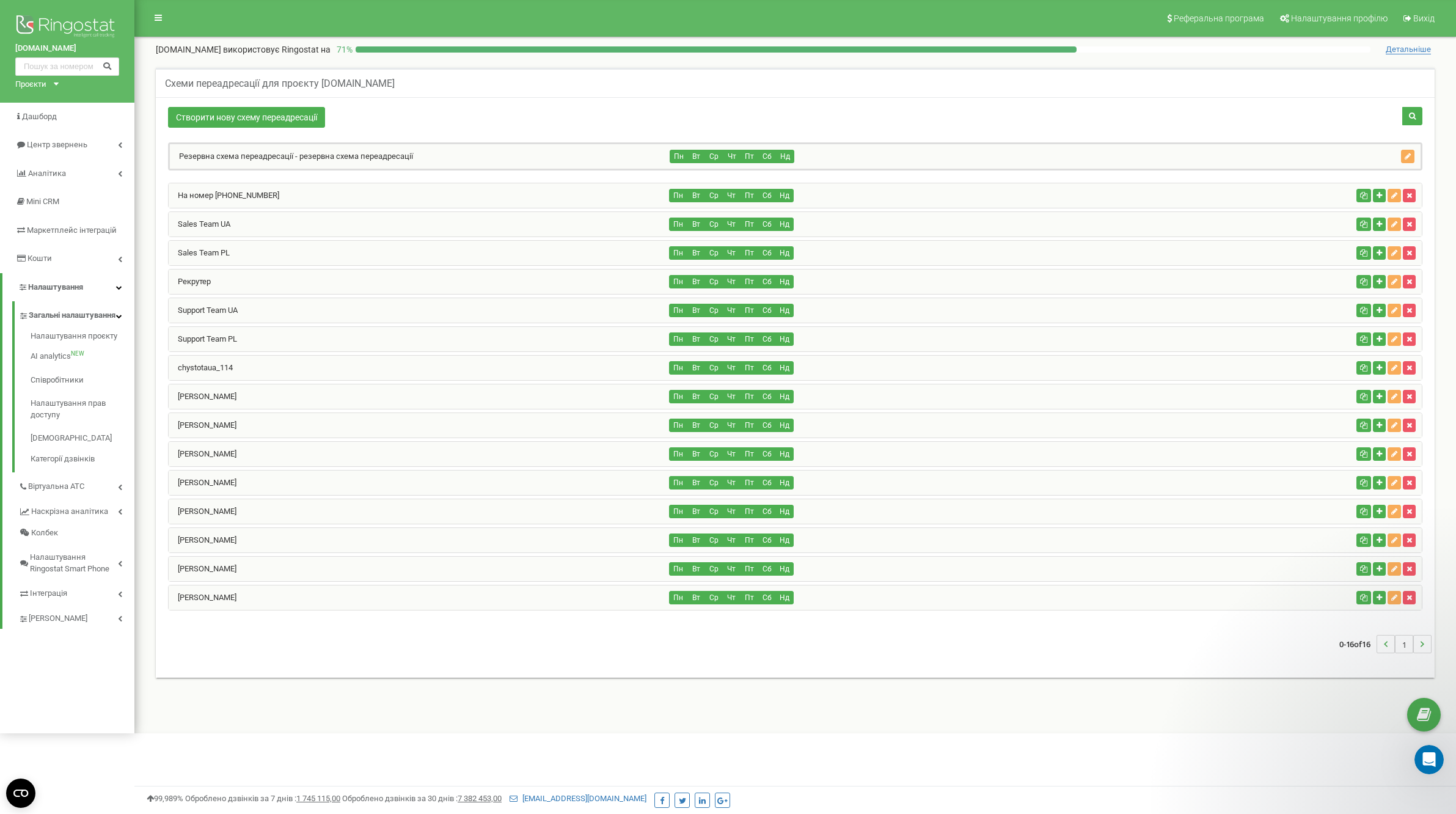
click at [290, 196] on div "На номер +380981284033" at bounding box center [419, 195] width 501 height 24
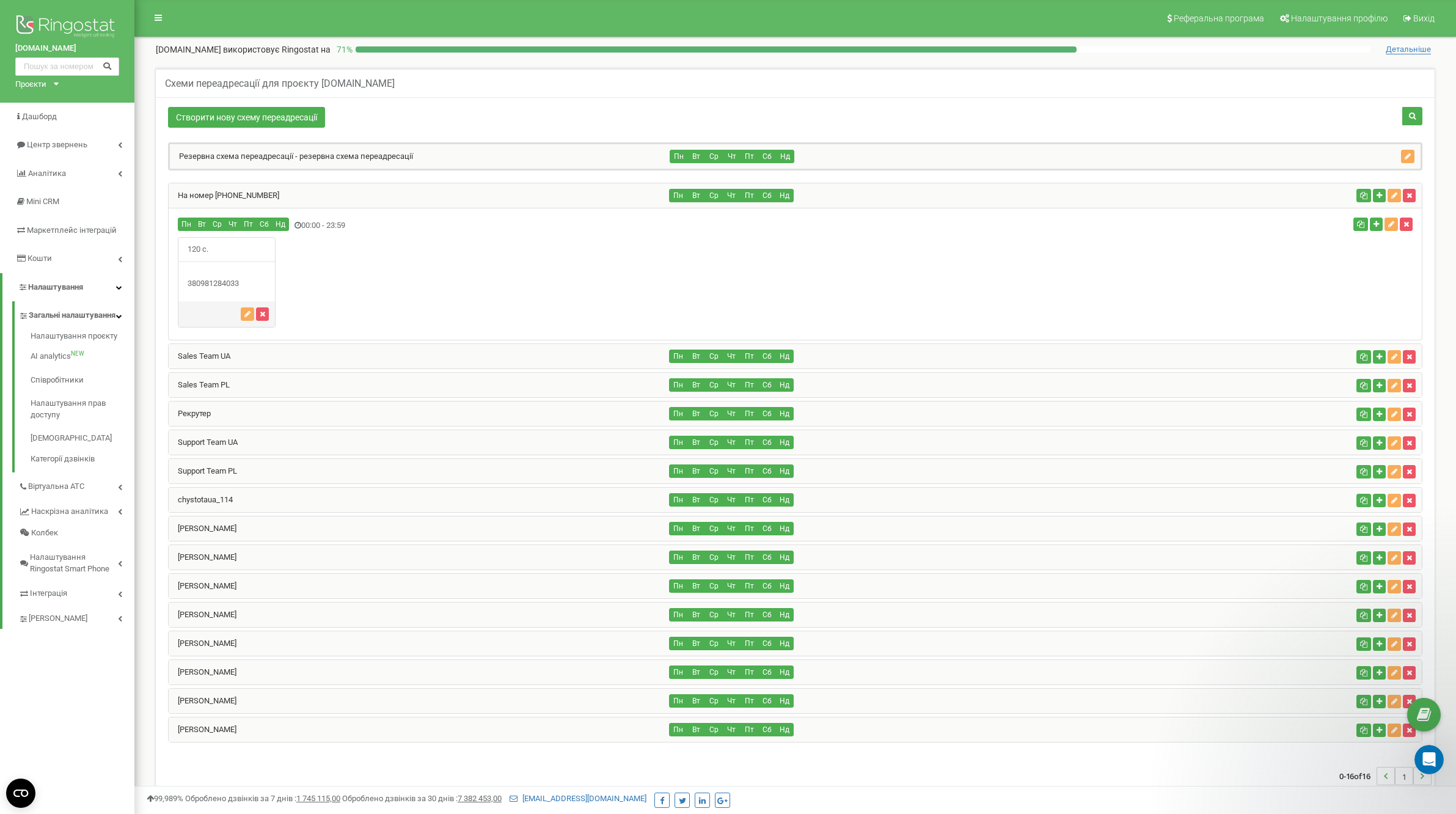
click at [290, 196] on div "На номер +380981284033" at bounding box center [419, 195] width 501 height 24
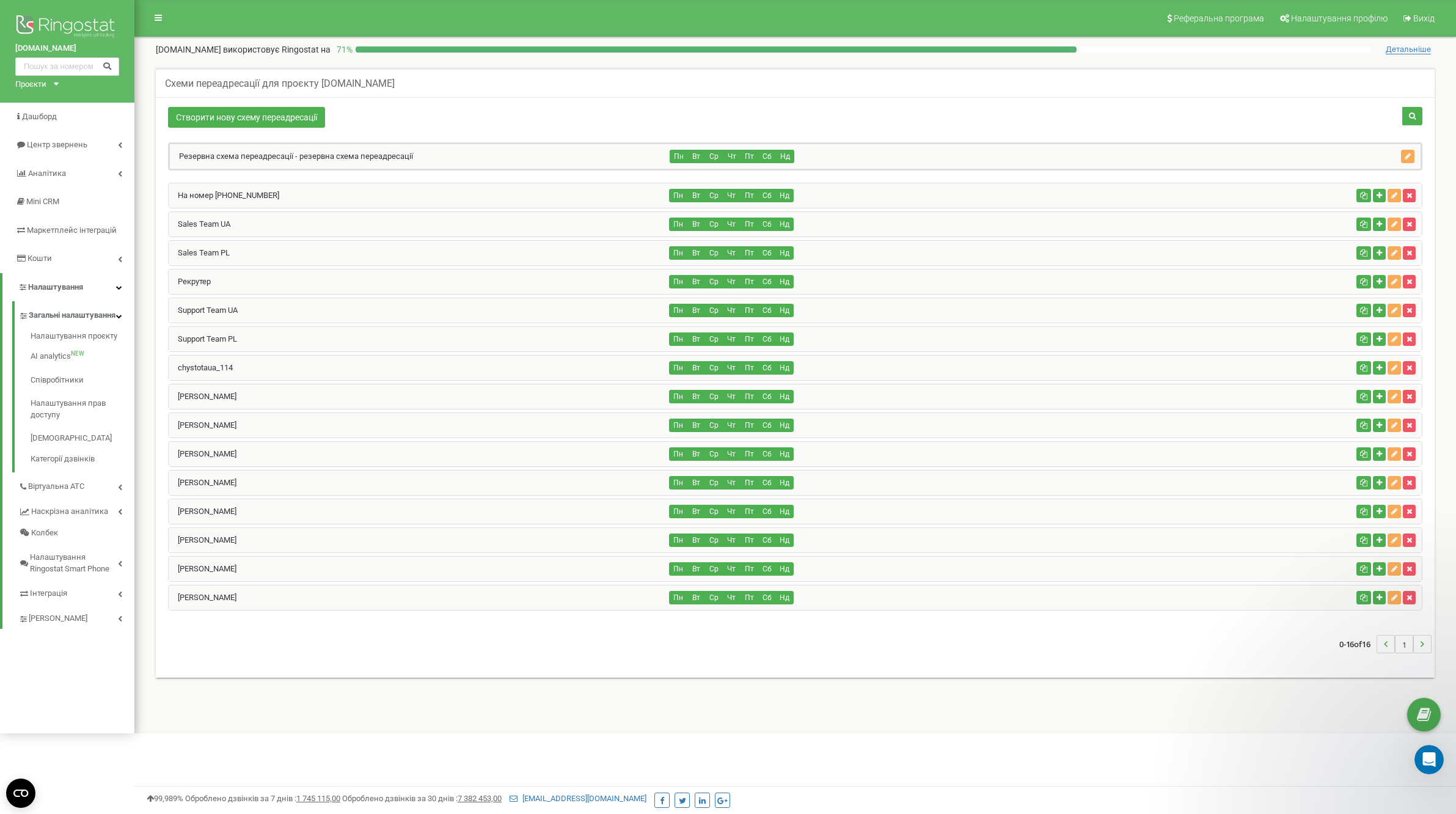
copy link "chystotaua_114"
drag, startPoint x: 249, startPoint y: 367, endPoint x: 159, endPoint y: 367, distance: 90.0
click at [159, 367] on div "Резервна схема переадресації - резервна схема переадресації Пн Вт Ср Чт Пт Сб Н…" at bounding box center [795, 383] width 1273 height 480
copy link "Рекрутер"
drag, startPoint x: 231, startPoint y: 280, endPoint x: 156, endPoint y: 281, distance: 75.0
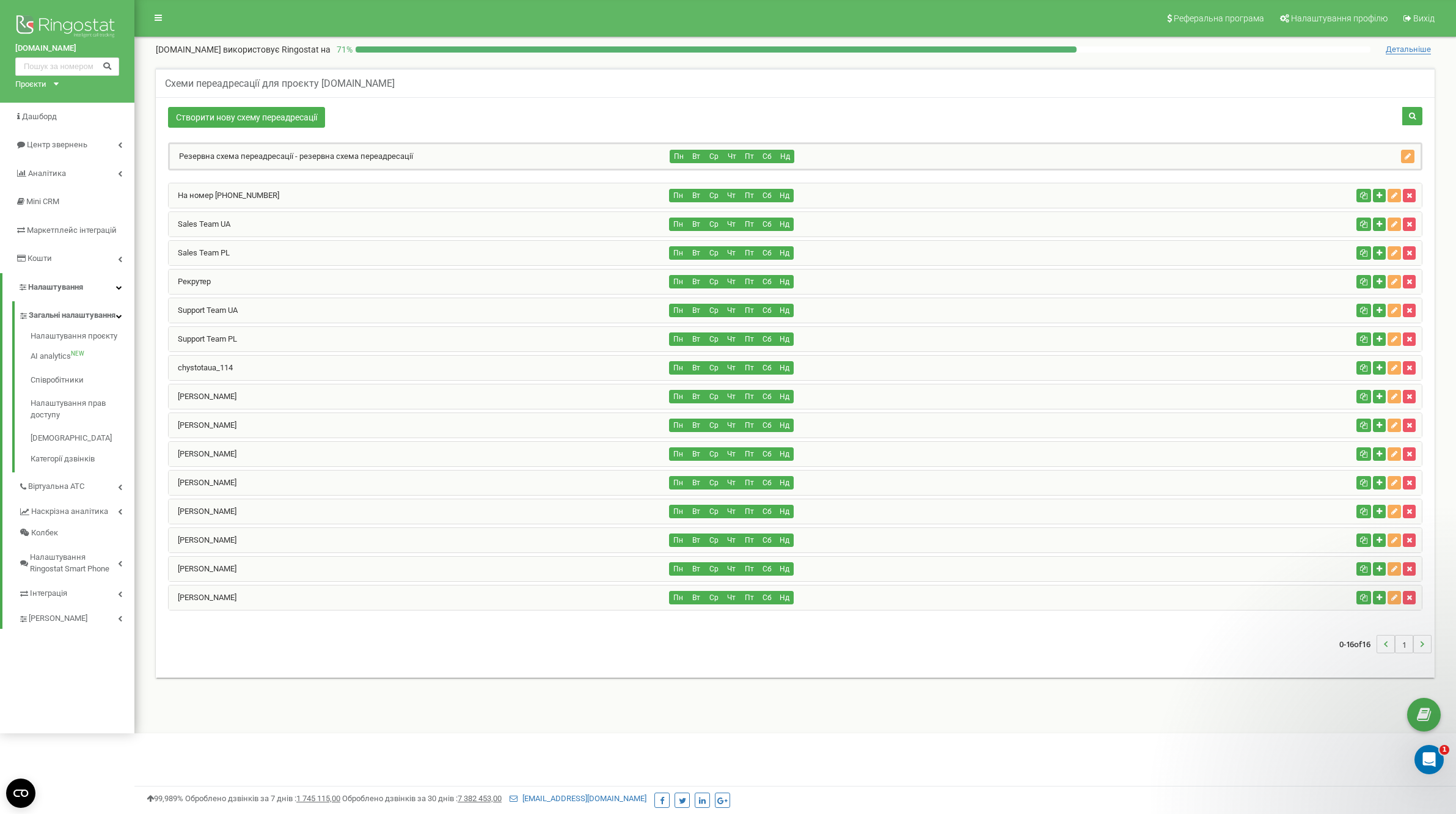
click at [156, 281] on div "Створити нову схему переадресації" at bounding box center [795, 388] width 1279 height 580
copy link "На номер +380981284033"
drag, startPoint x: 285, startPoint y: 193, endPoint x: 188, endPoint y: 211, distance: 98.7
click at [188, 211] on div "Резервна схема переадресації - резервна схема переадресації Пн Вт Ср Чт Пт Сб Н…" at bounding box center [795, 376] width 1254 height 468
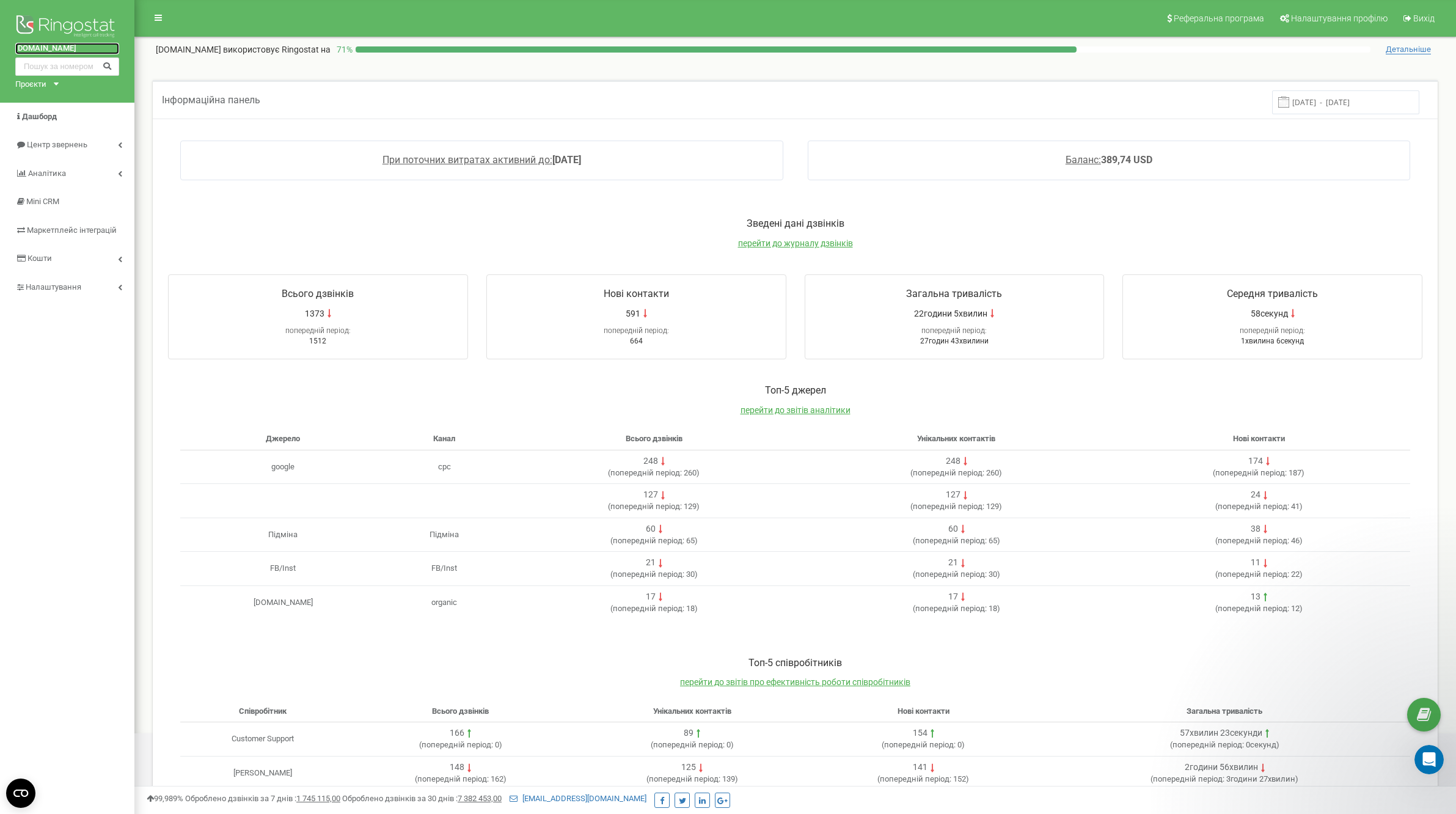
click at [55, 50] on link "[DOMAIN_NAME]" at bounding box center [67, 48] width 104 height 11
click at [57, 85] on icon at bounding box center [56, 84] width 5 height 3
click at [56, 91] on div "[DOMAIN_NAME]" at bounding box center [51, 99] width 69 height 16
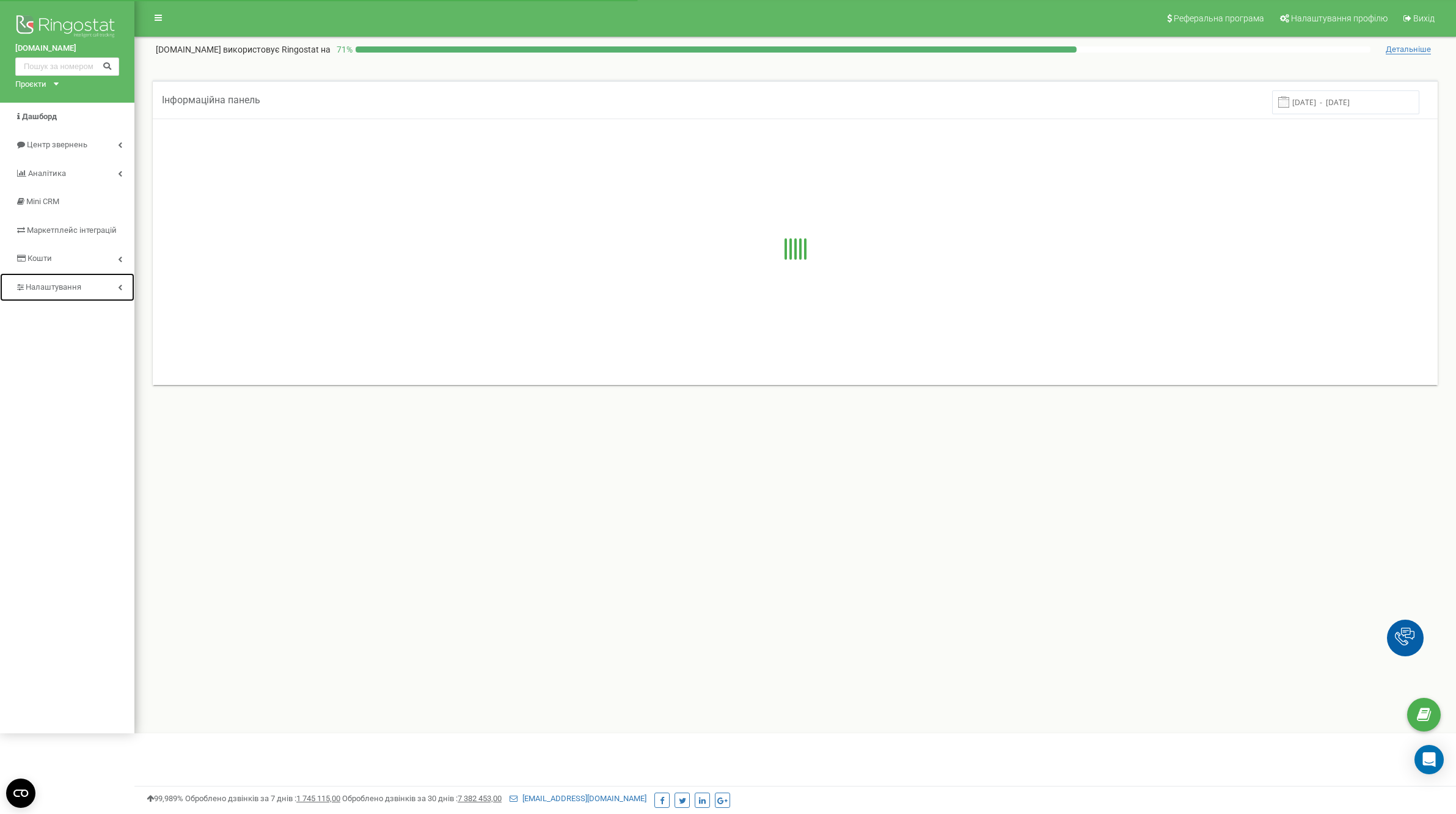
click at [81, 289] on link "Налаштування" at bounding box center [67, 288] width 135 height 29
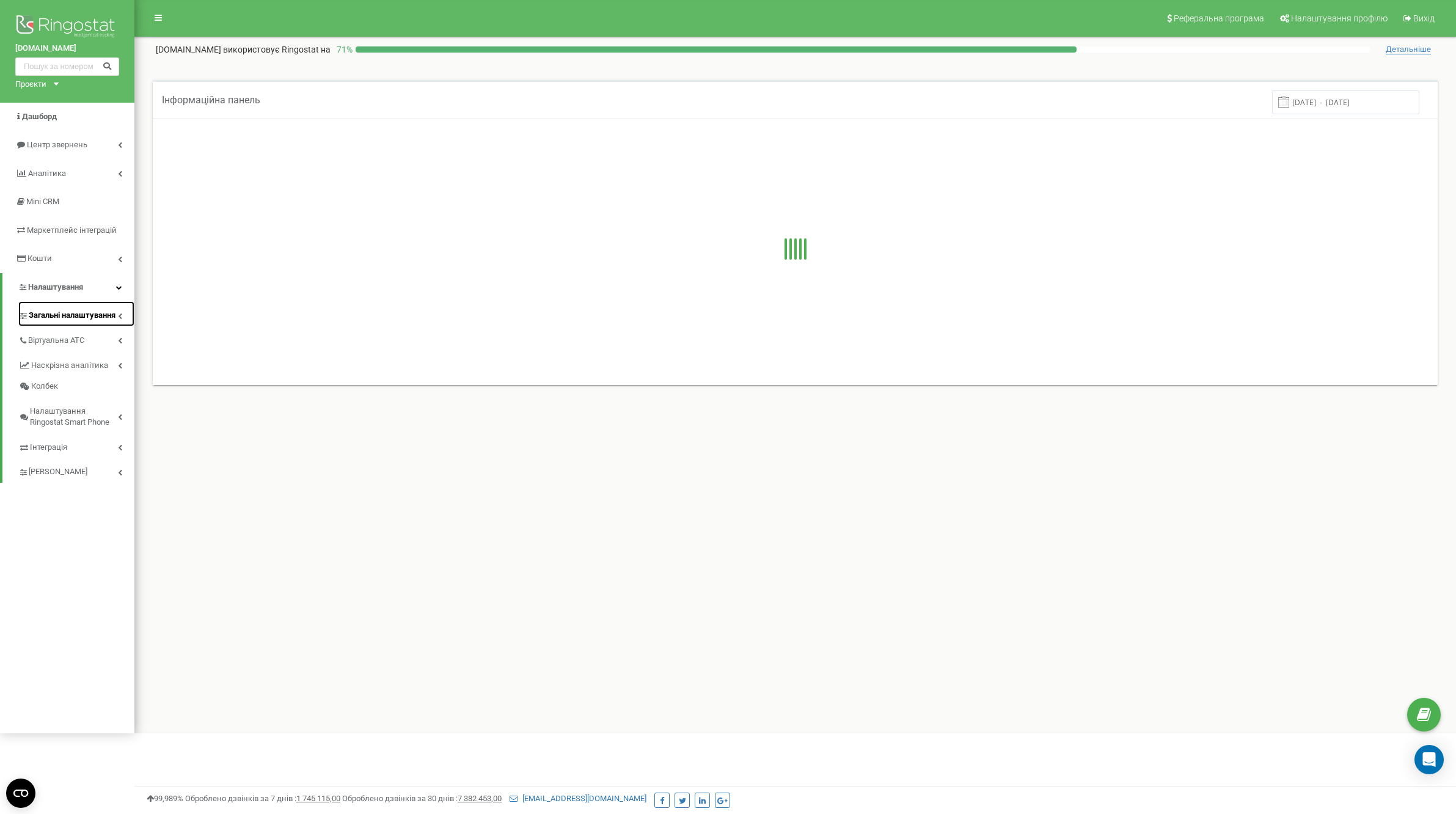
click at [90, 322] on link "Загальні налаштування" at bounding box center [77, 314] width 116 height 25
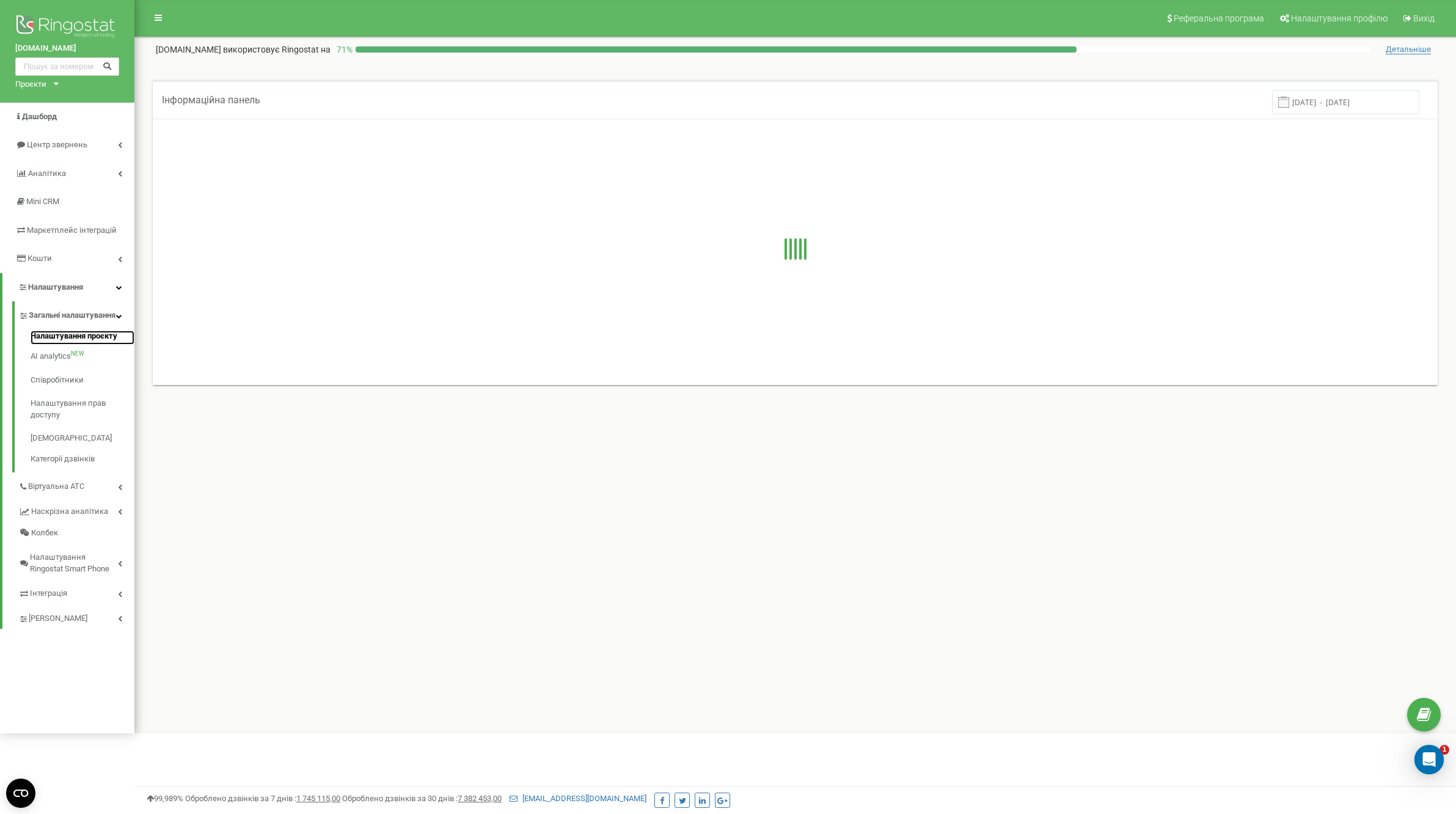
click at [96, 345] on link "Налаштування проєкту" at bounding box center [82, 338] width 104 height 15
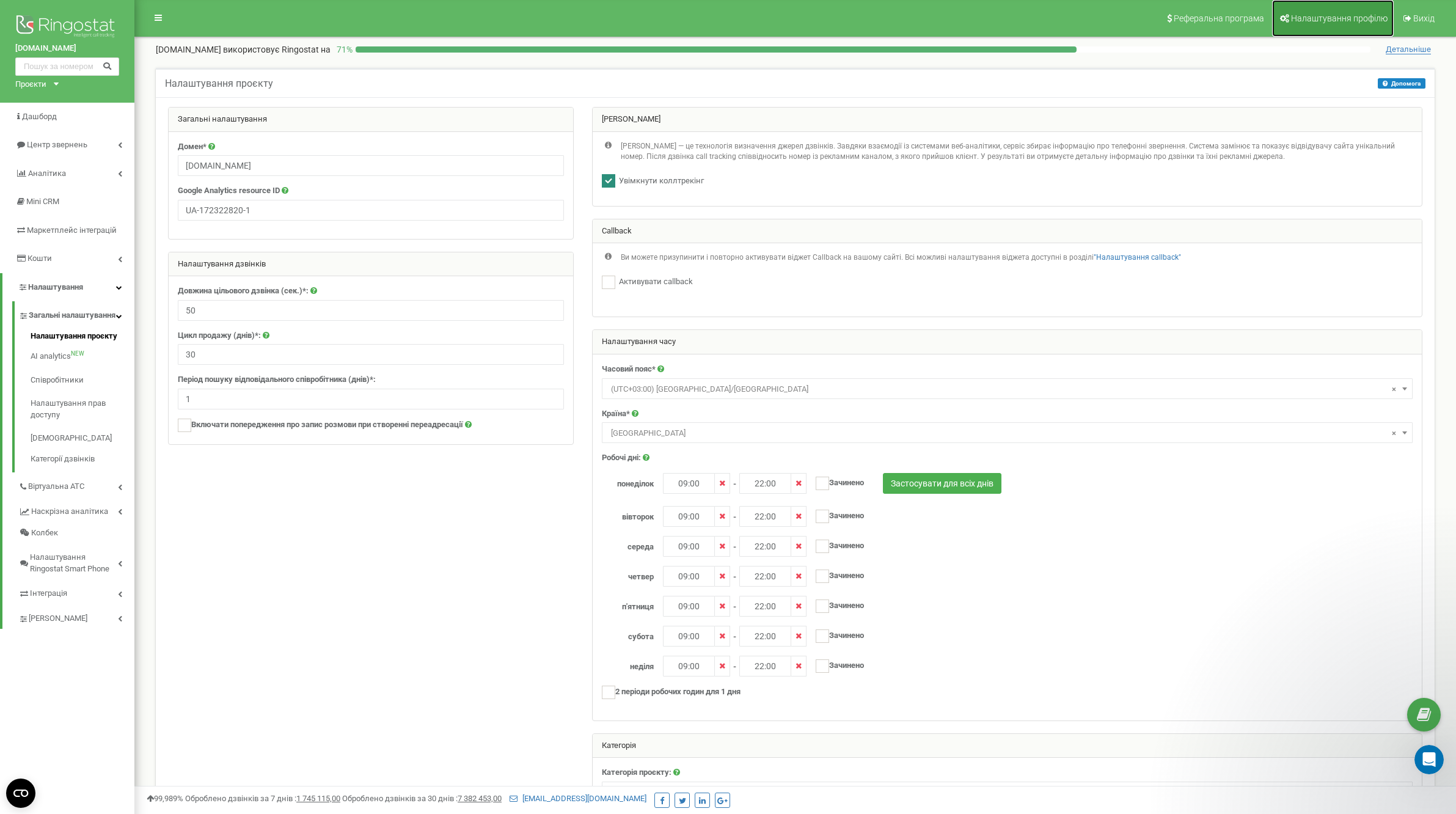
click at [1333, 15] on span "Налаштування профілю" at bounding box center [1340, 19] width 97 height 10
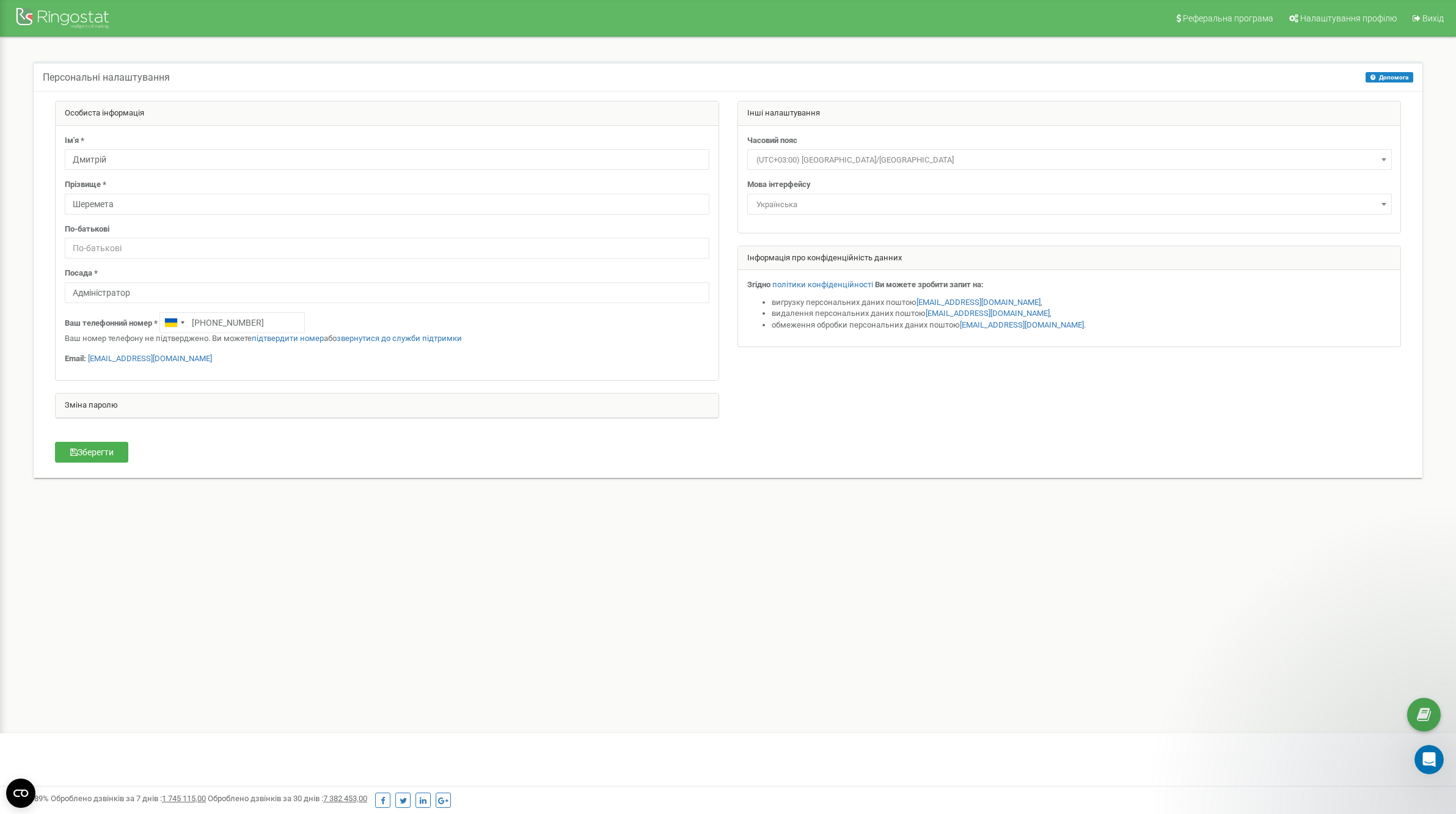
click at [1127, 550] on div "Реферальна програма Налаштування профілю Вихід Персональні налаштування Допомог…" at bounding box center [728, 367] width 1456 height 733
click at [735, 567] on div "Реферальна програма Налаштування профілю Вихід Персональні налаштування Допомог…" at bounding box center [728, 367] width 1456 height 733
